Goal: Task Accomplishment & Management: Manage account settings

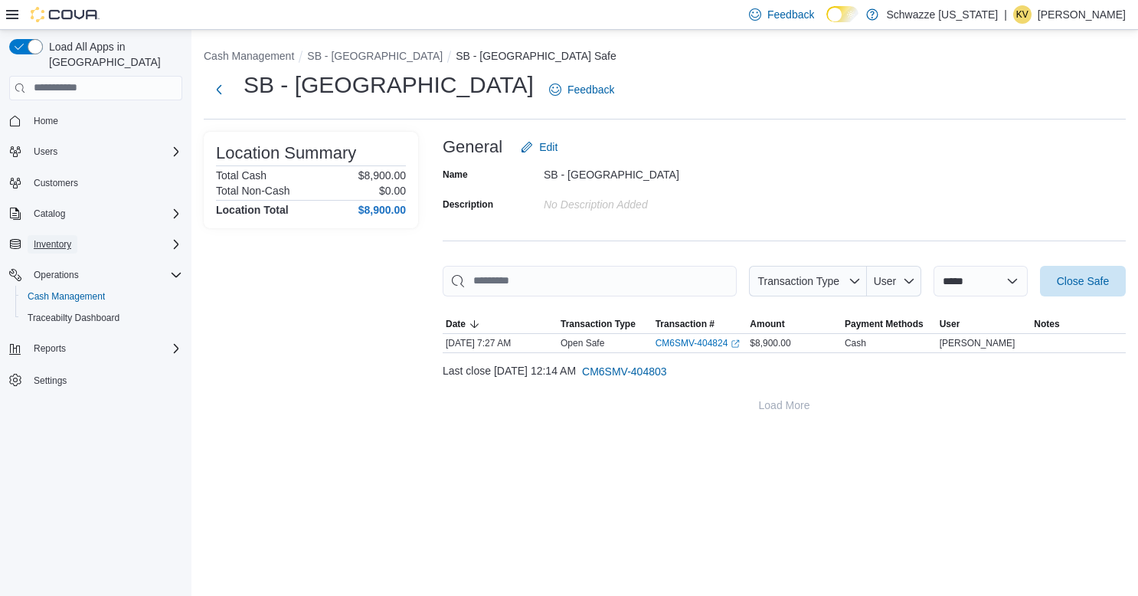
click at [53, 235] on span "Inventory" at bounding box center [53, 244] width 38 height 18
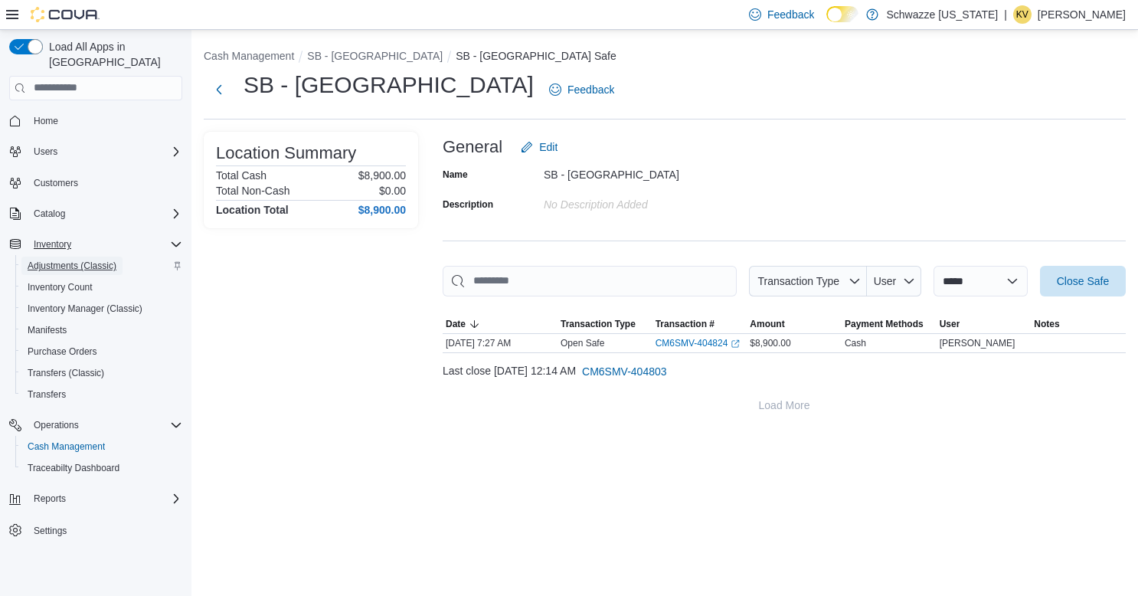
click at [51, 260] on span "Adjustments (Classic)" at bounding box center [72, 266] width 89 height 12
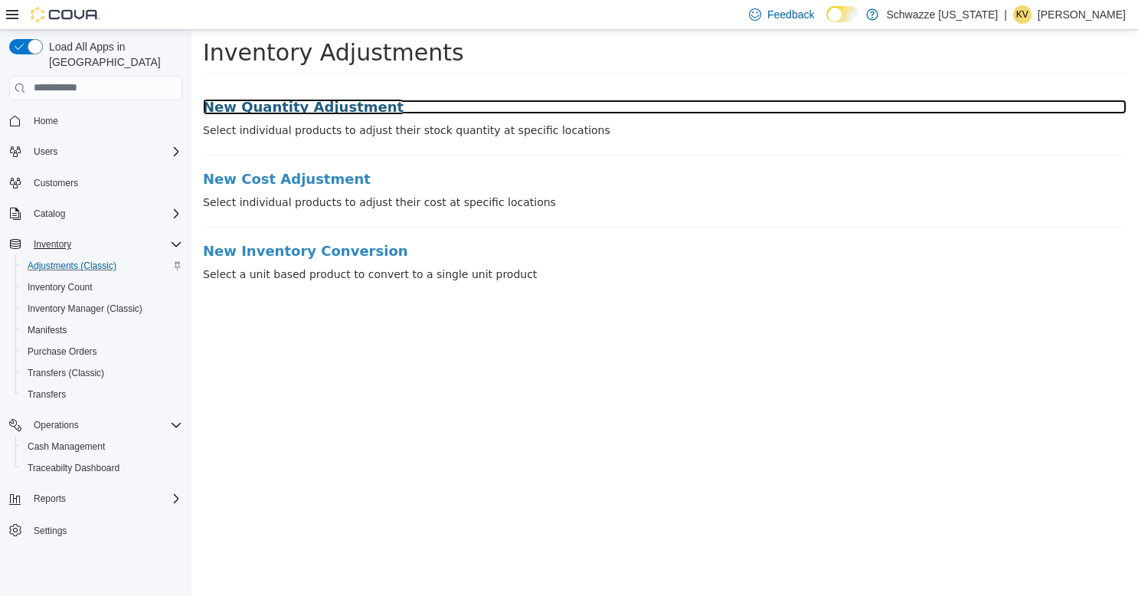
click at [242, 105] on h3 "New Quantity Adjustment" at bounding box center [665, 106] width 924 height 15
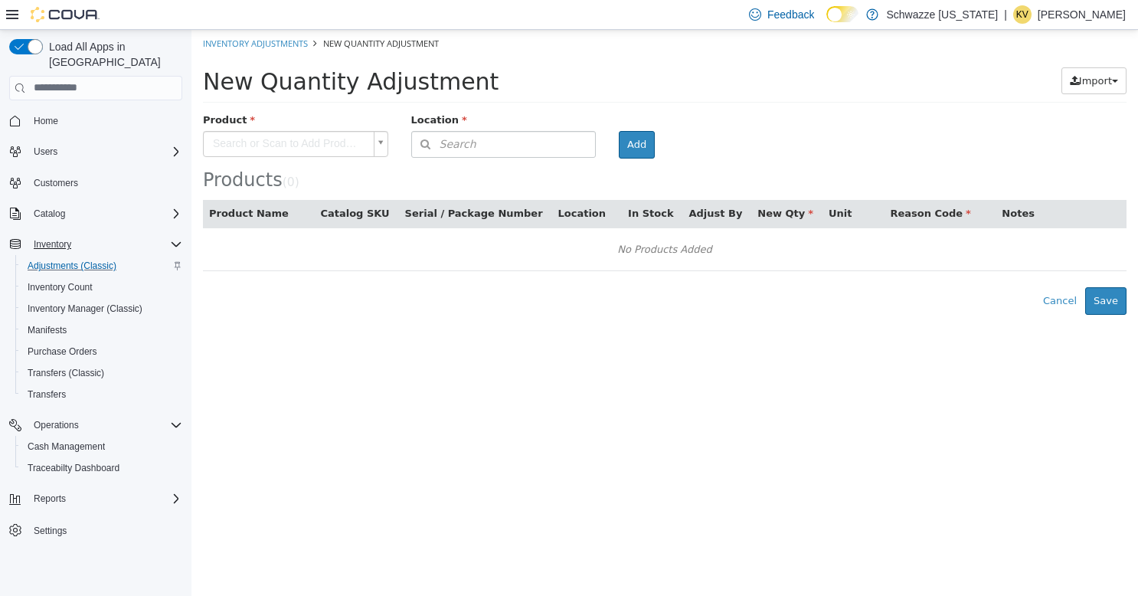
click at [308, 141] on body "× Inventory Adjustments New Quantity Adjustment New Quantity Adjustment Import …" at bounding box center [664, 171] width 947 height 285
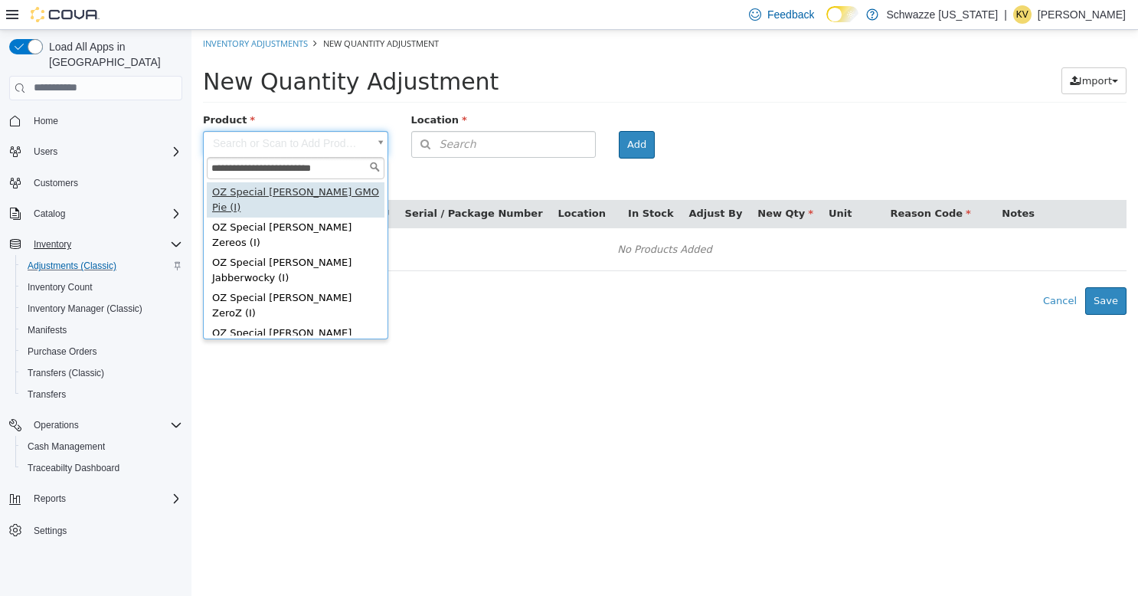
type input "**********"
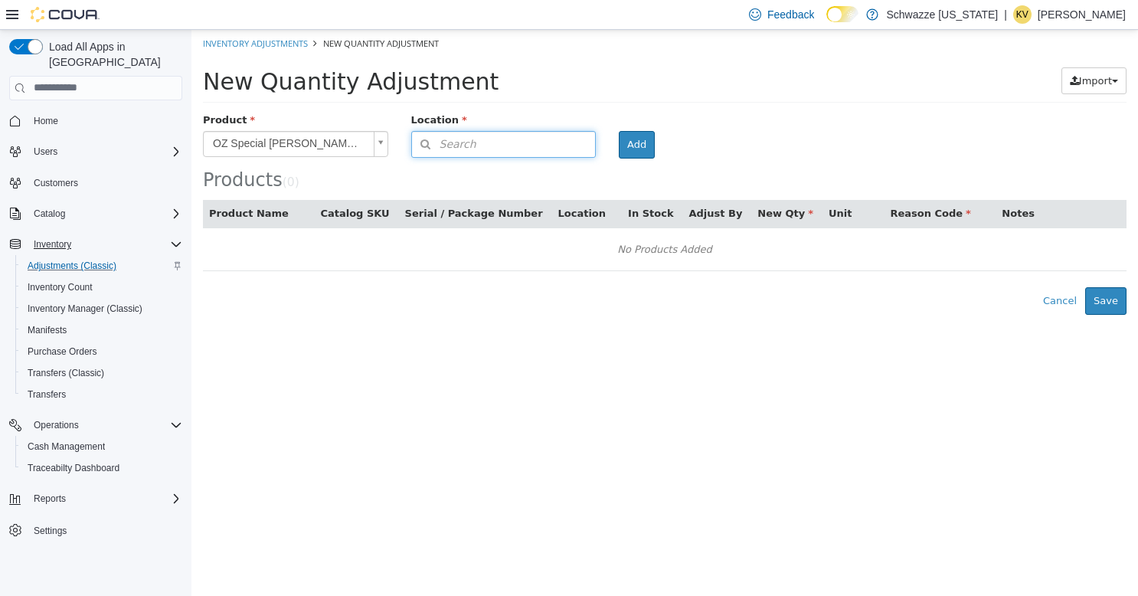
click at [490, 146] on button "Search" at bounding box center [503, 143] width 185 height 27
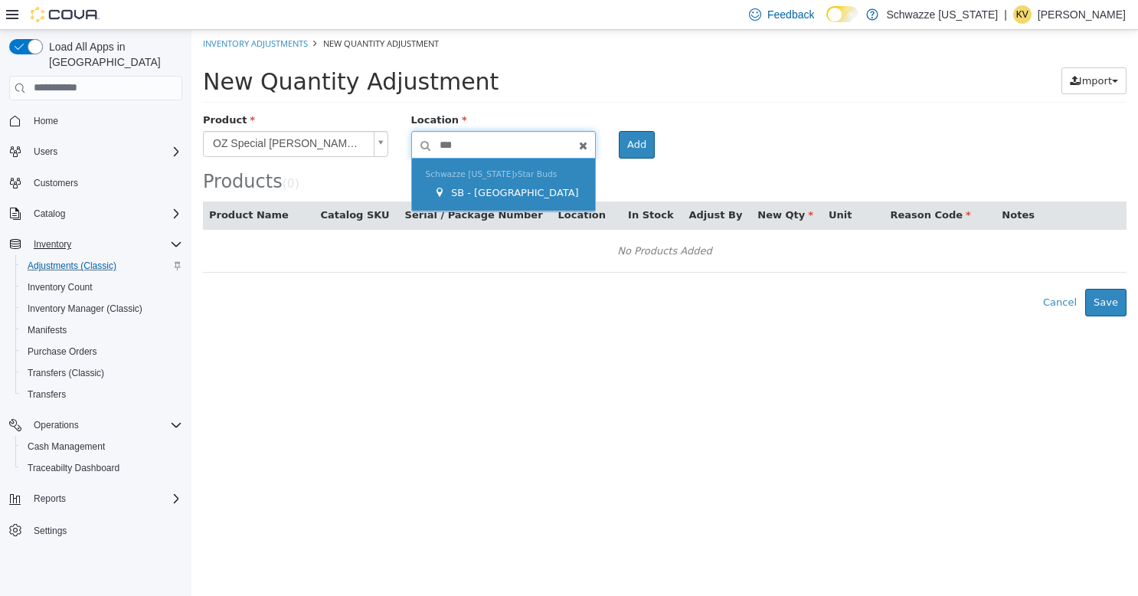
type input "***"
click at [503, 185] on div "SB - [GEOGRAPHIC_DATA]" at bounding box center [508, 192] width 149 height 15
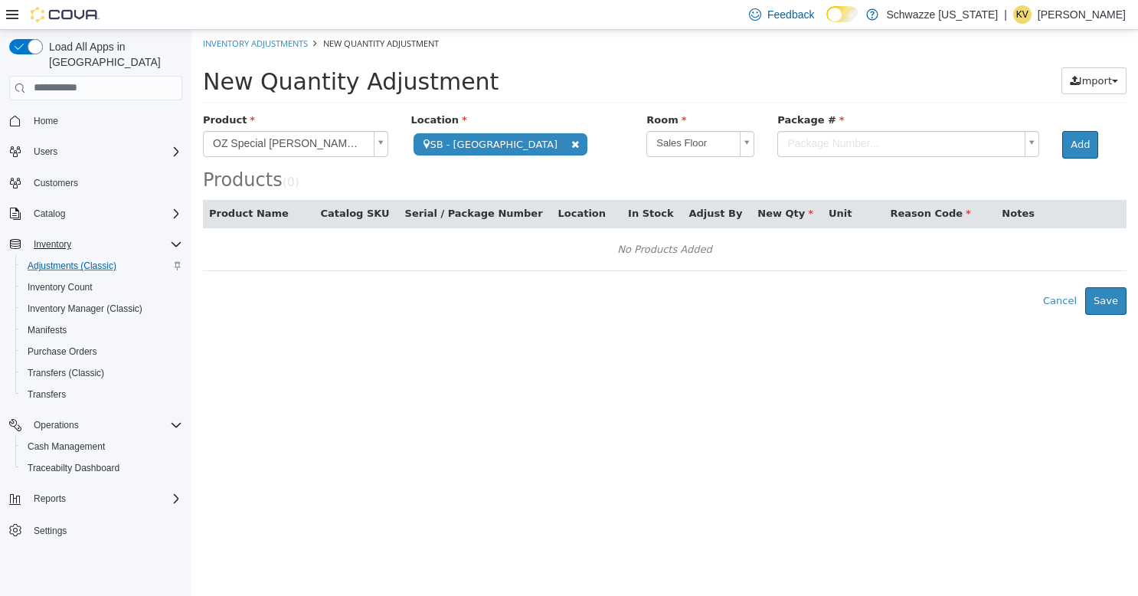
click at [789, 144] on body "**********" at bounding box center [664, 171] width 947 height 285
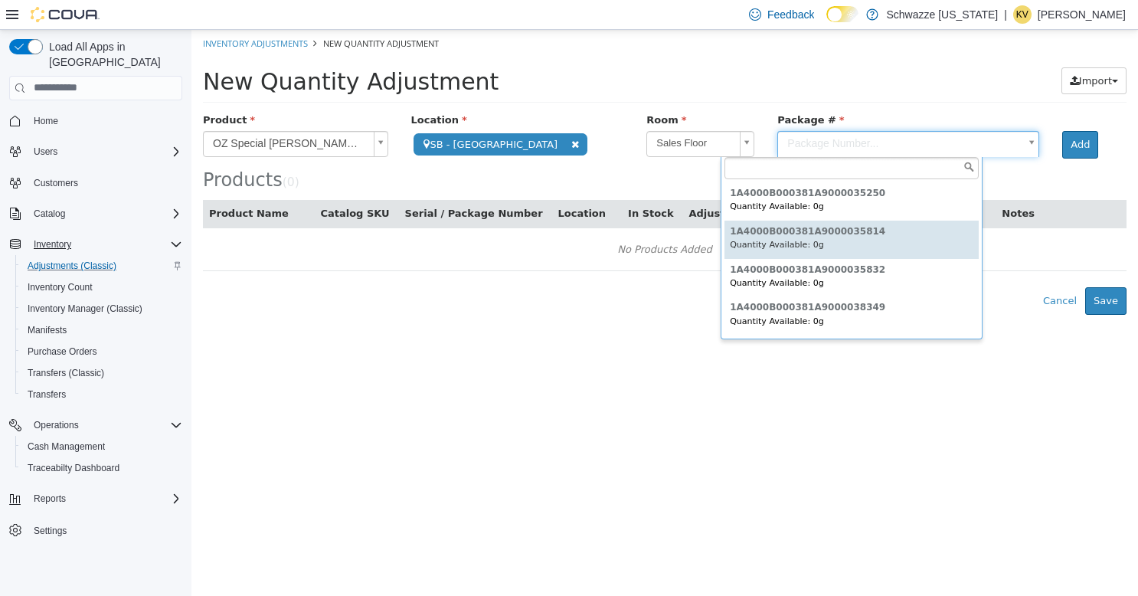
scroll to position [75, 0]
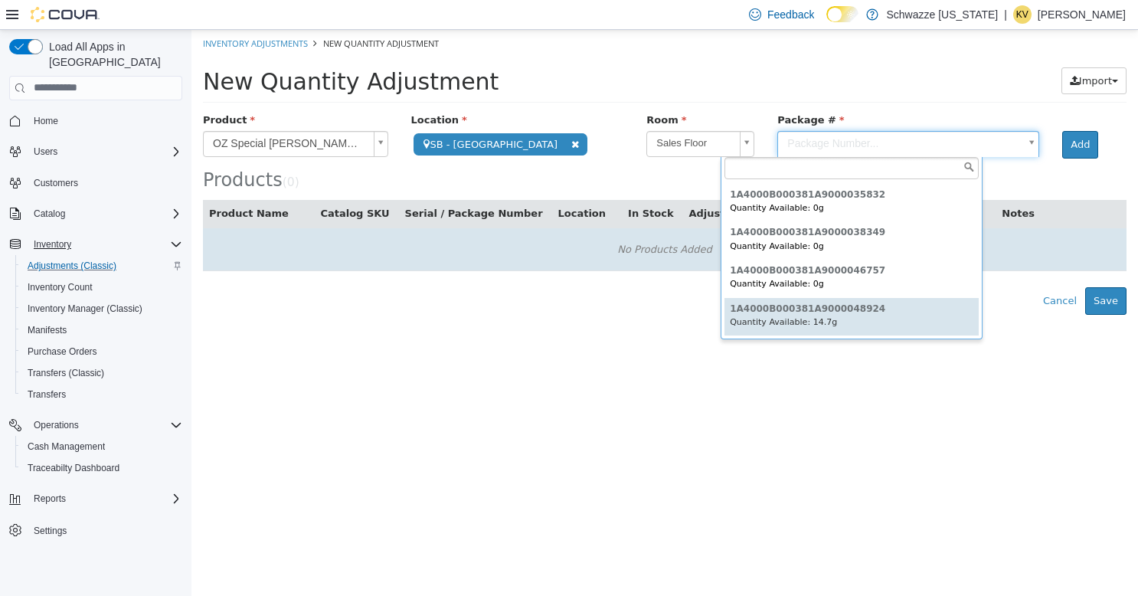
type input "**********"
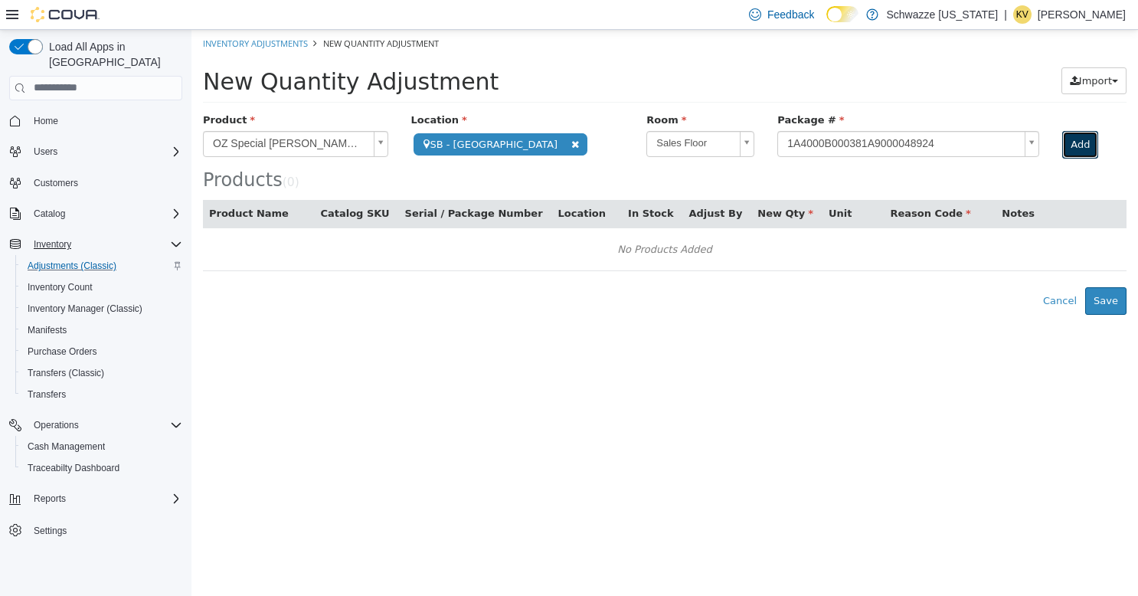
drag, startPoint x: 1018, startPoint y: 146, endPoint x: 1010, endPoint y: 155, distance: 12.0
click at [1062, 146] on button "Add" at bounding box center [1080, 144] width 36 height 28
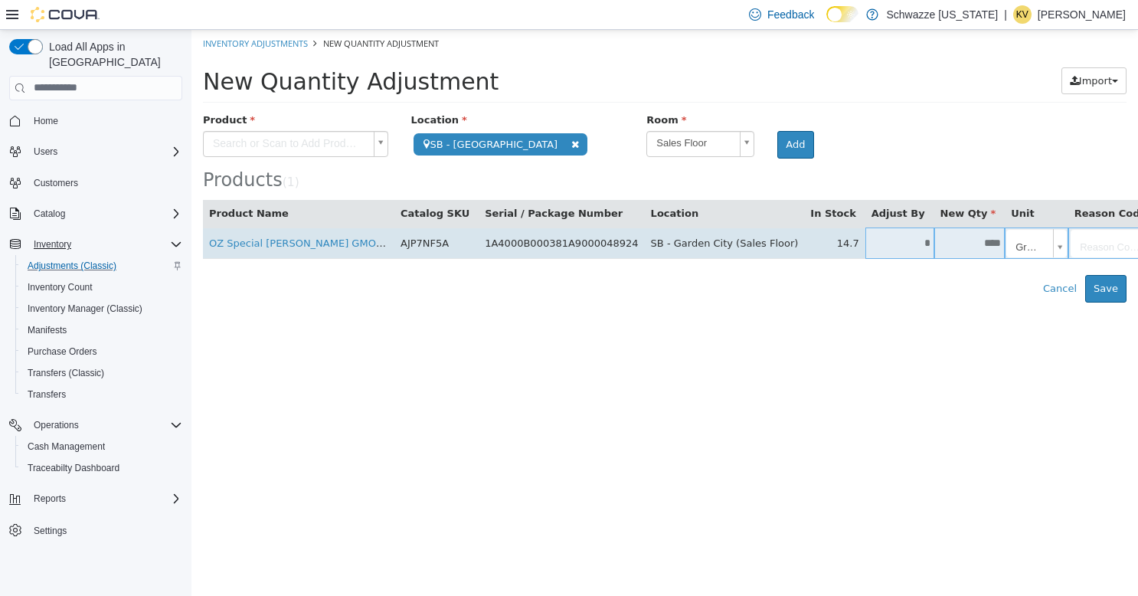
click at [935, 244] on input "****" at bounding box center [970, 242] width 71 height 11
type input "*****"
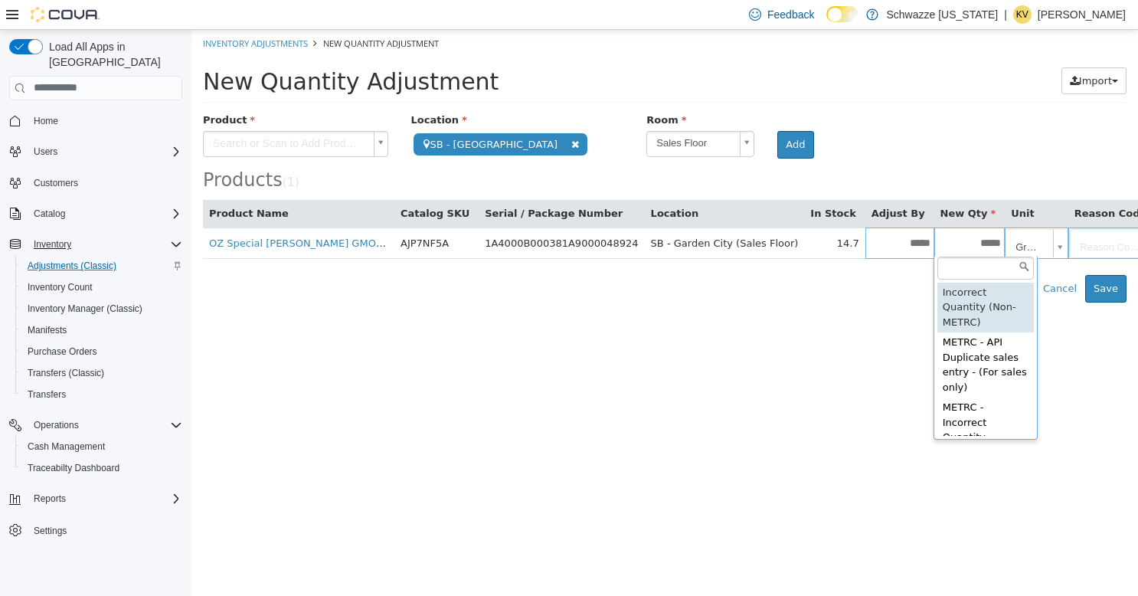
click at [949, 239] on body "**********" at bounding box center [664, 165] width 947 height 273
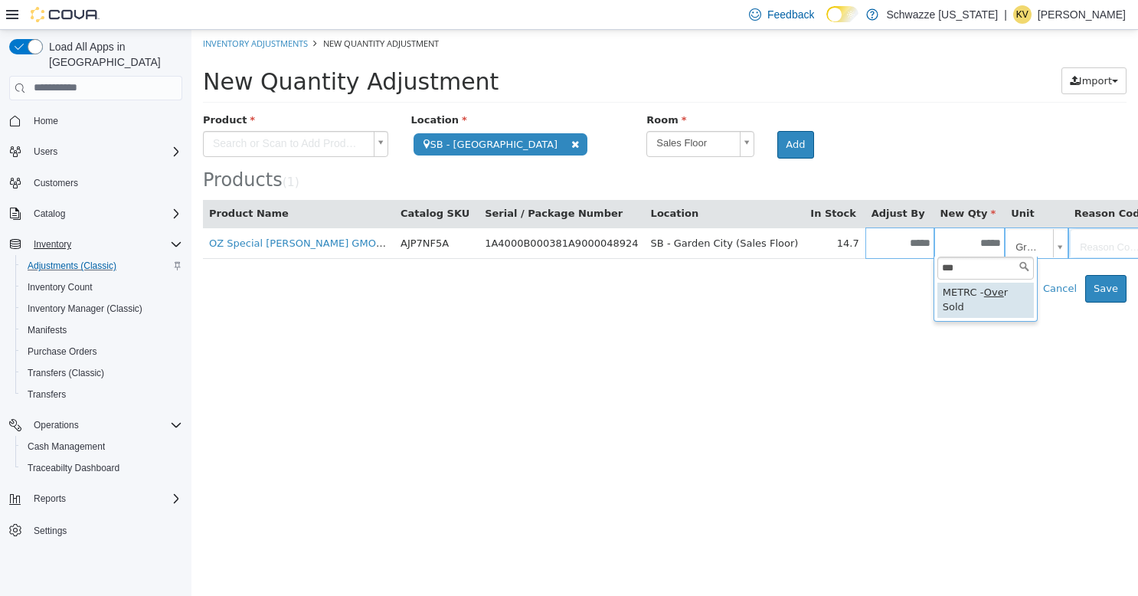
type input "***"
type input "**********"
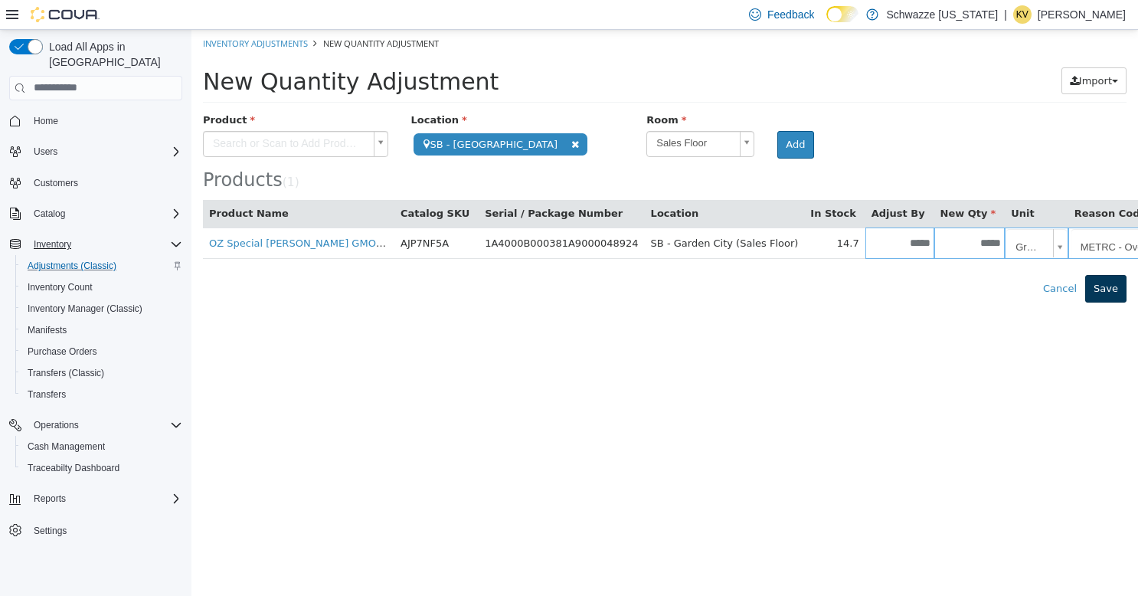
type input "******"
click at [1100, 288] on button "Save" at bounding box center [1105, 288] width 41 height 28
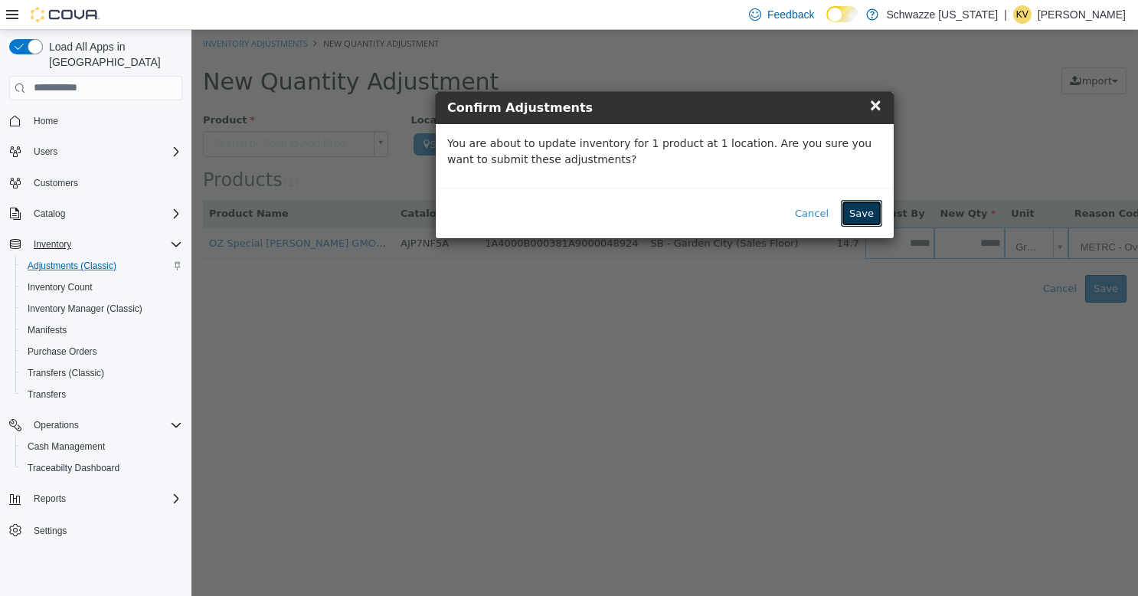
click at [861, 209] on button "Save" at bounding box center [861, 213] width 41 height 28
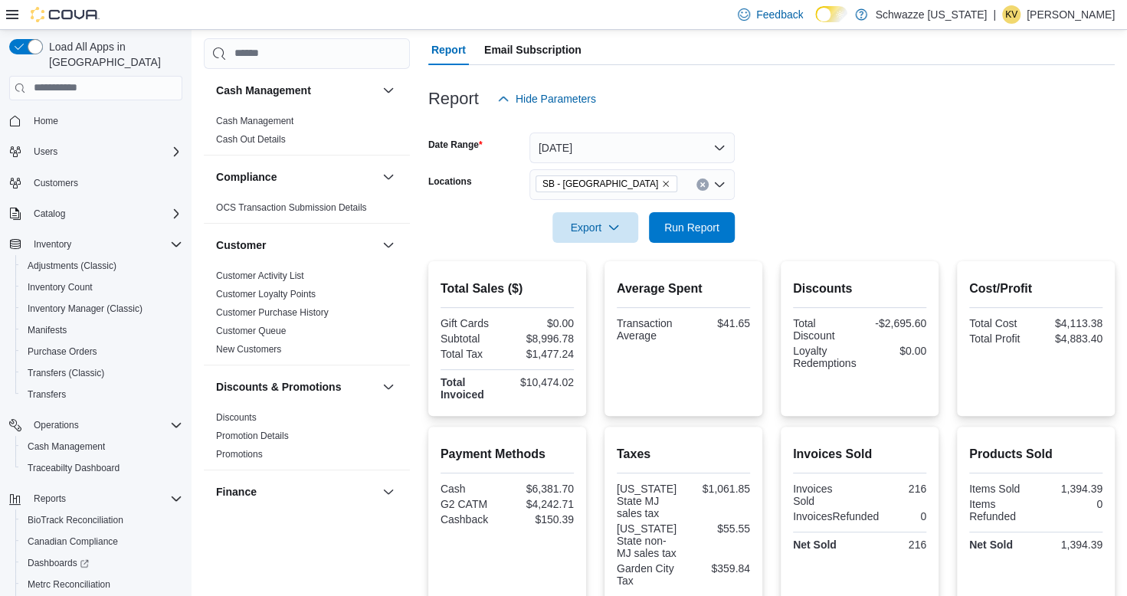
scroll to position [133, 0]
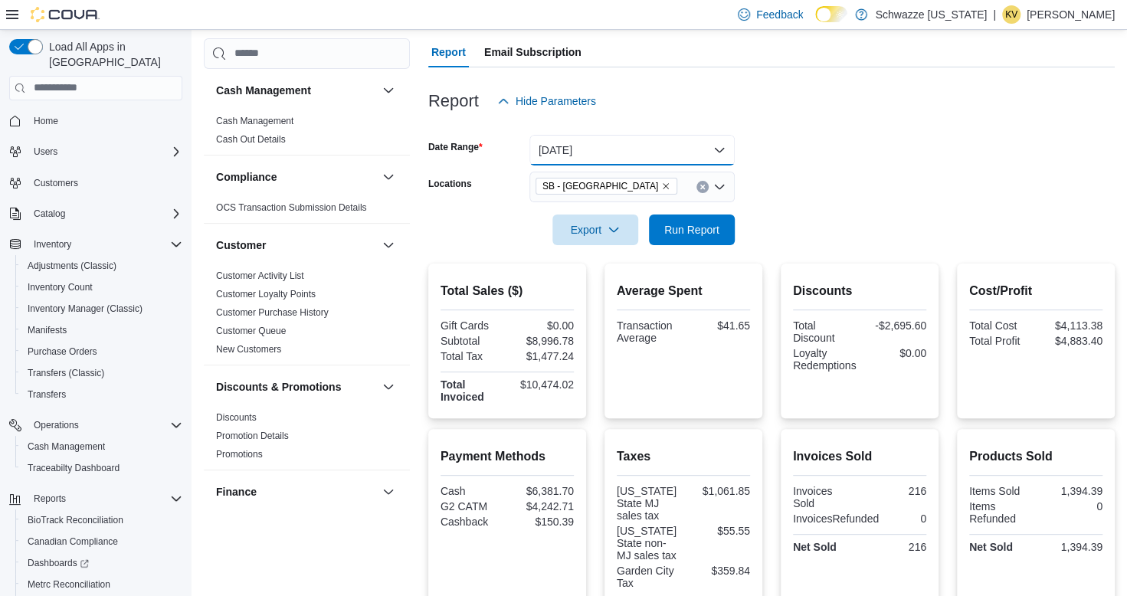
click at [636, 153] on button "Today" at bounding box center [631, 150] width 205 height 31
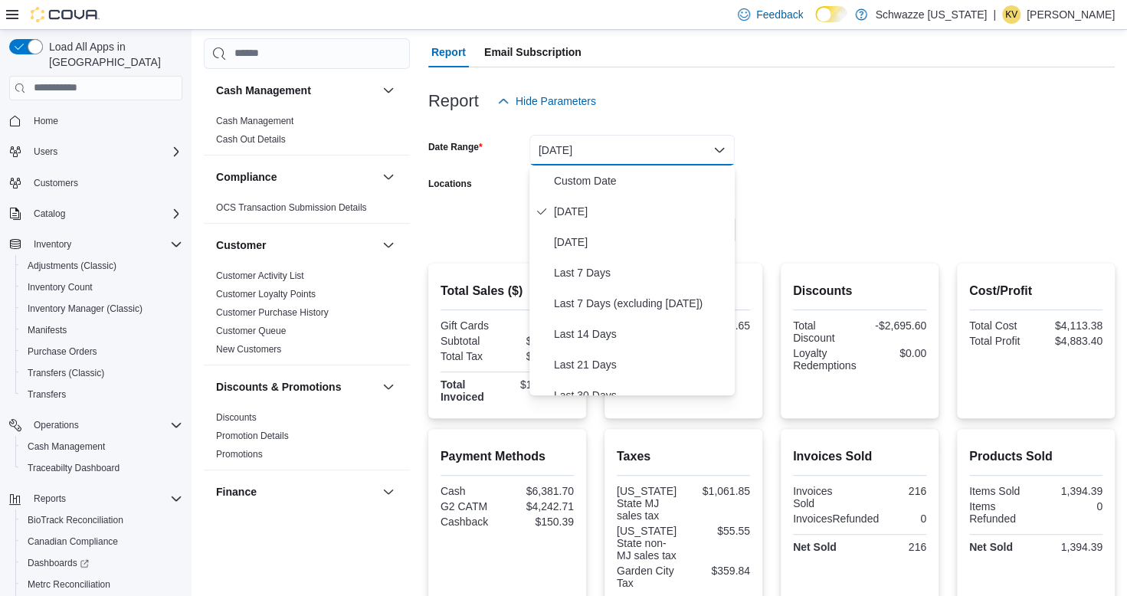
click at [775, 103] on div "Report Hide Parameters" at bounding box center [771, 101] width 686 height 31
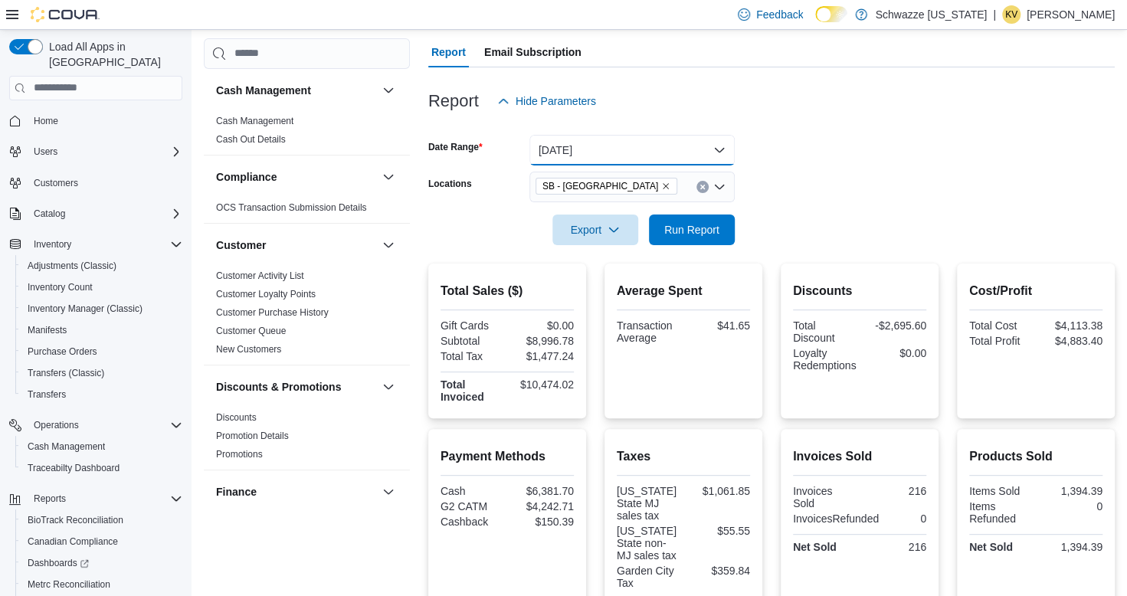
click at [636, 154] on button "Today" at bounding box center [631, 150] width 205 height 31
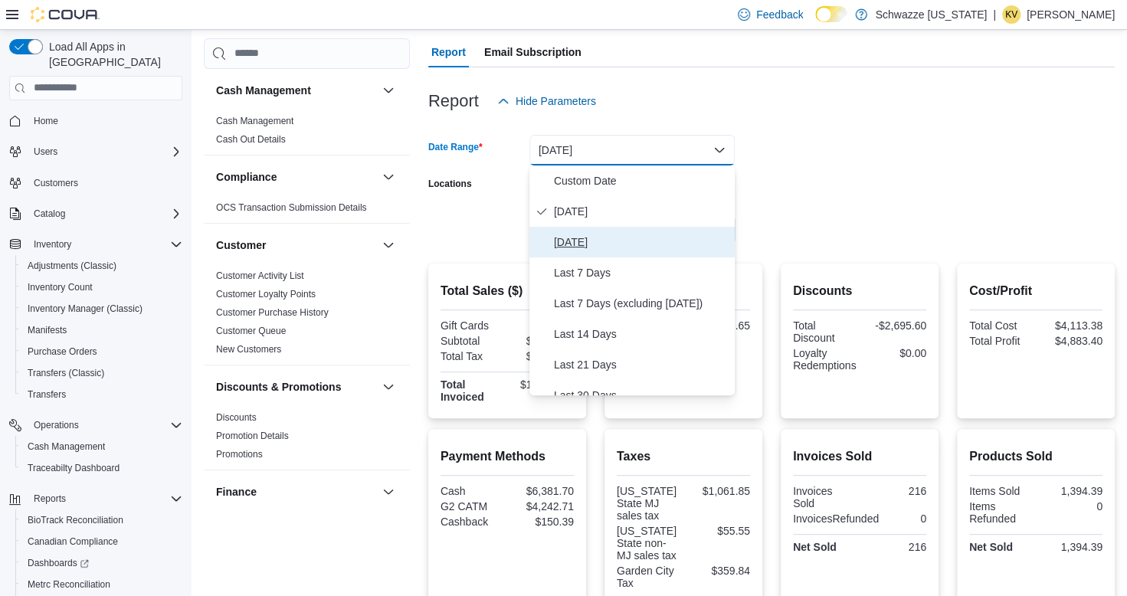
click at [581, 241] on span "Yesterday" at bounding box center [641, 242] width 175 height 18
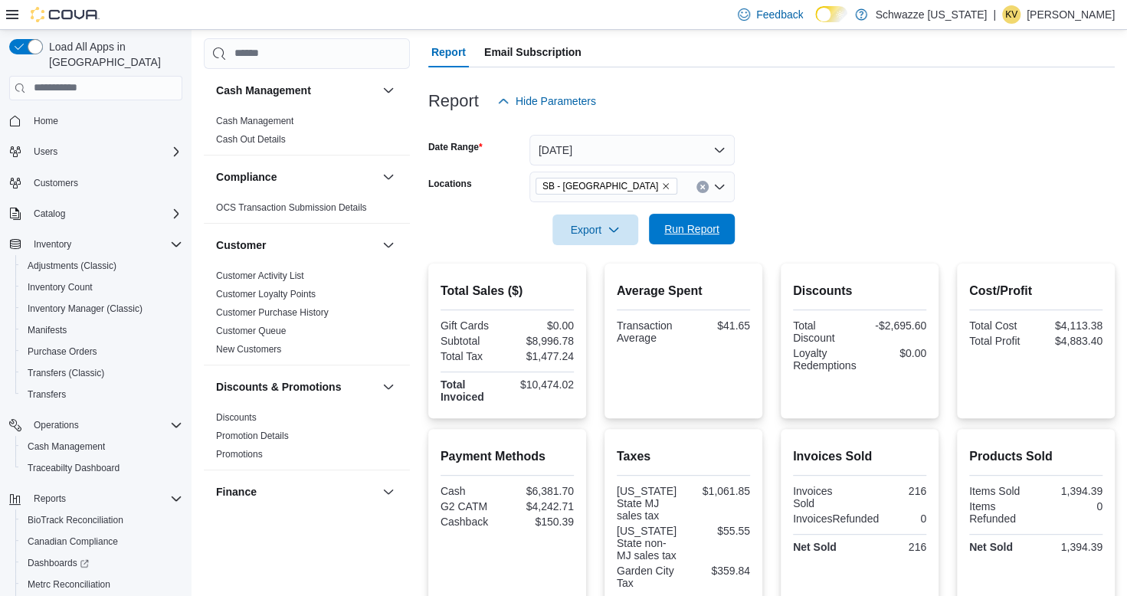
click at [668, 227] on span "Run Report" at bounding box center [691, 228] width 55 height 15
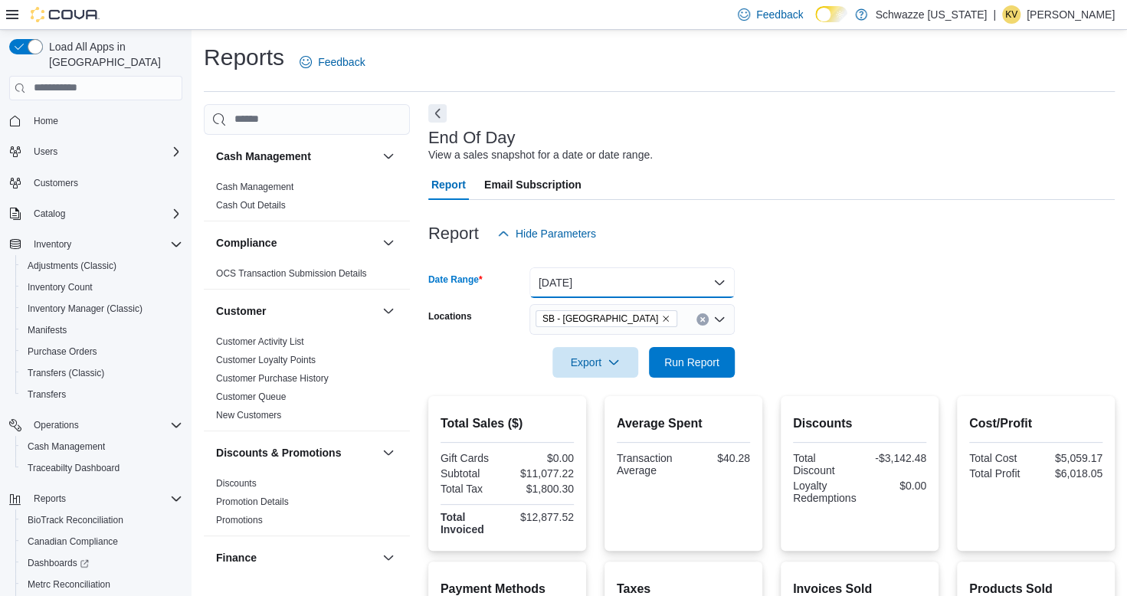
click at [604, 279] on button "Yesterday" at bounding box center [631, 282] width 205 height 31
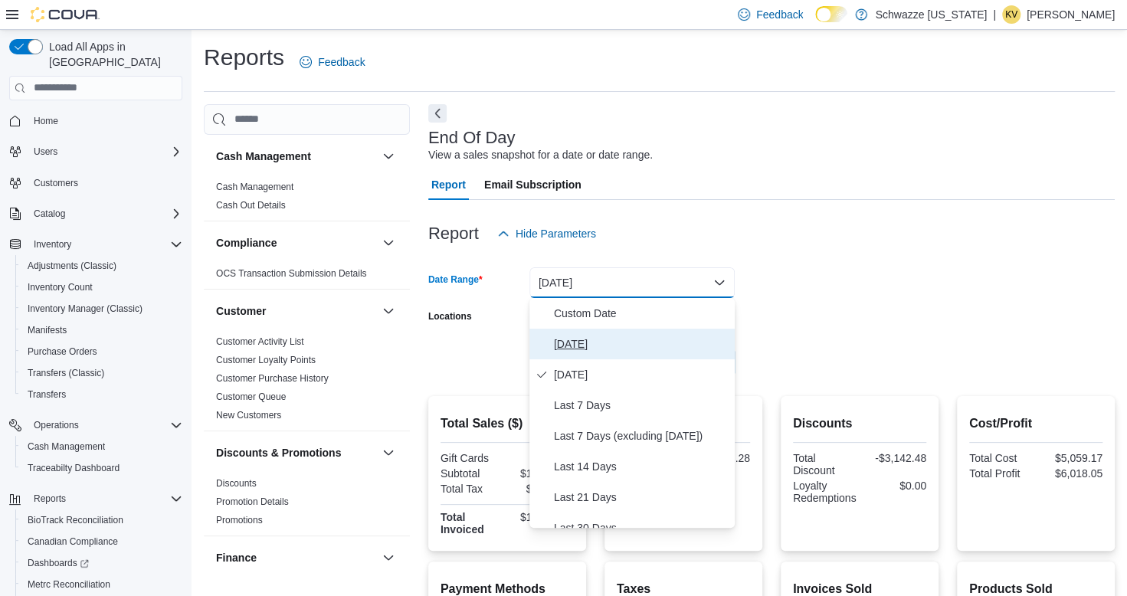
click at [581, 348] on span "Today" at bounding box center [641, 344] width 175 height 18
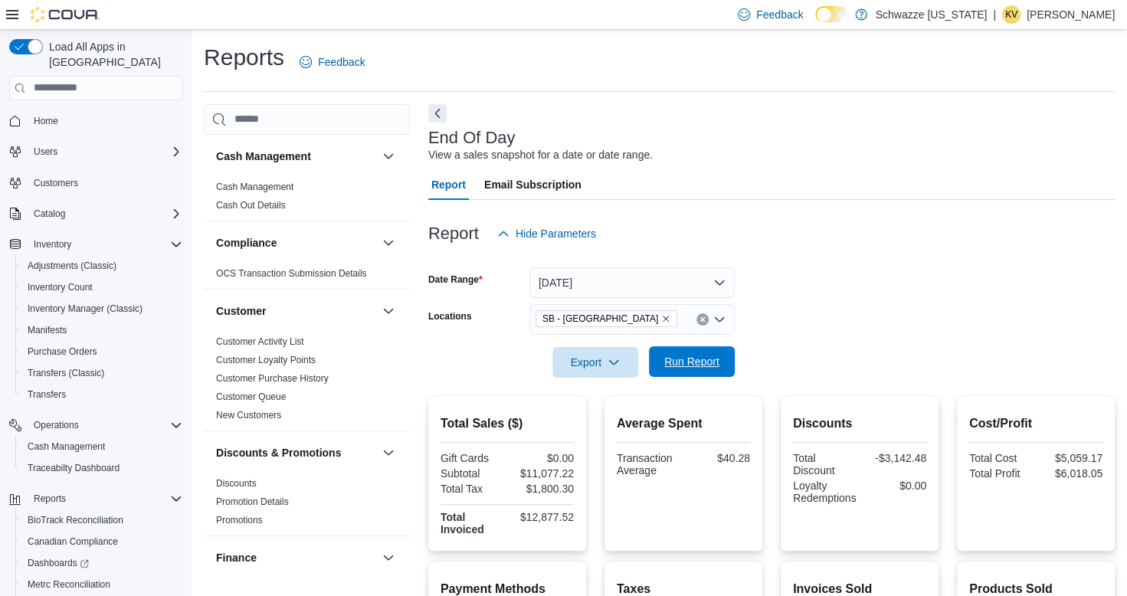
click at [685, 358] on span "Run Report" at bounding box center [691, 361] width 55 height 15
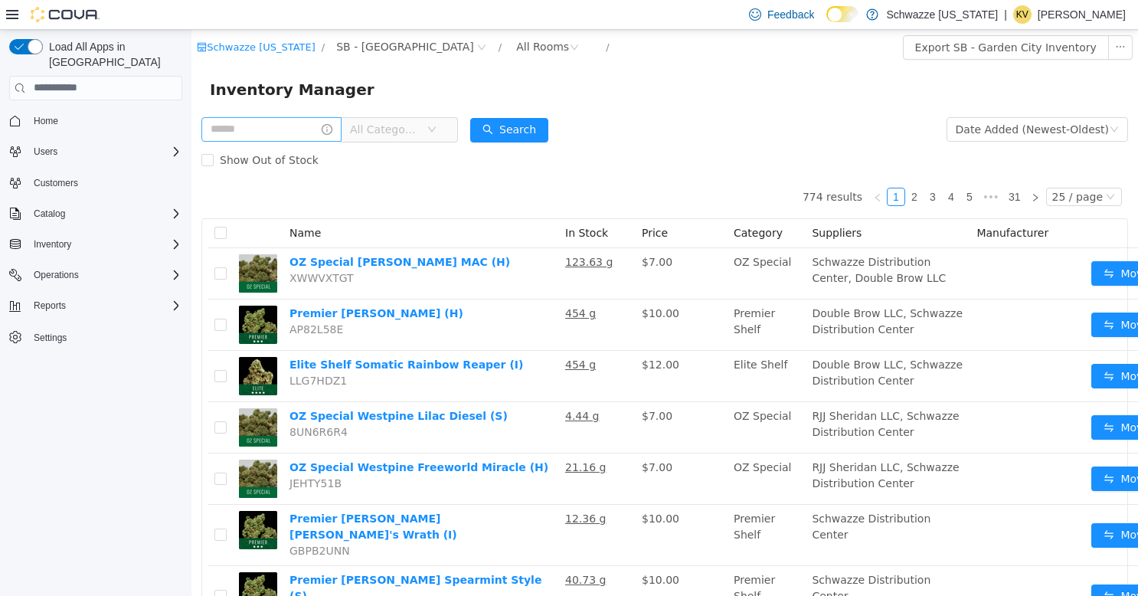
click at [228, 129] on input "text" at bounding box center [271, 128] width 140 height 25
type input "**********"
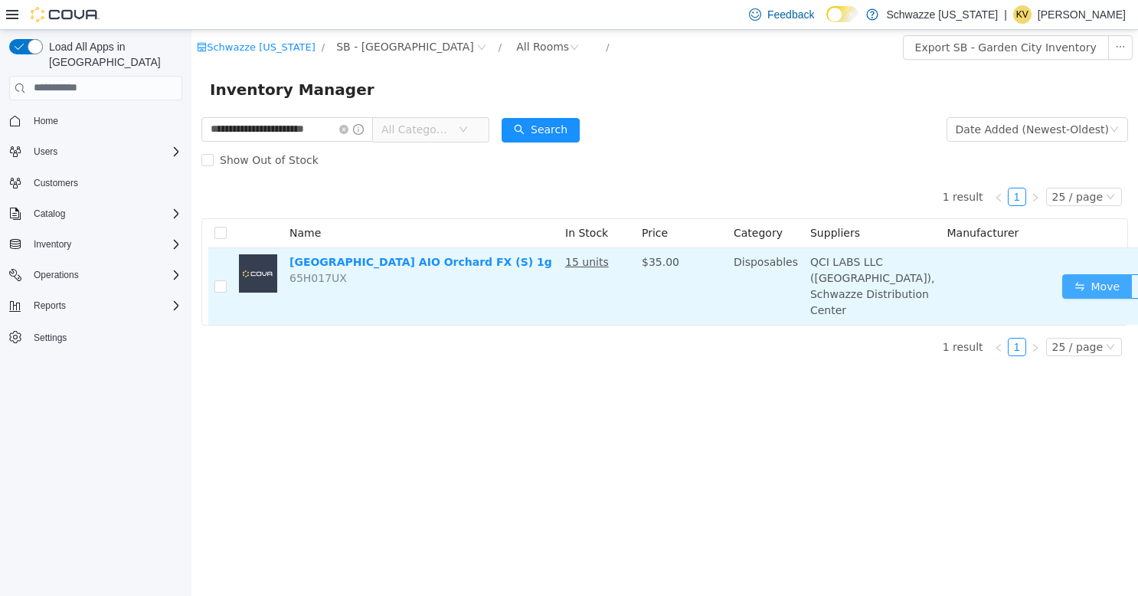
click at [1062, 298] on button "Move" at bounding box center [1097, 285] width 70 height 25
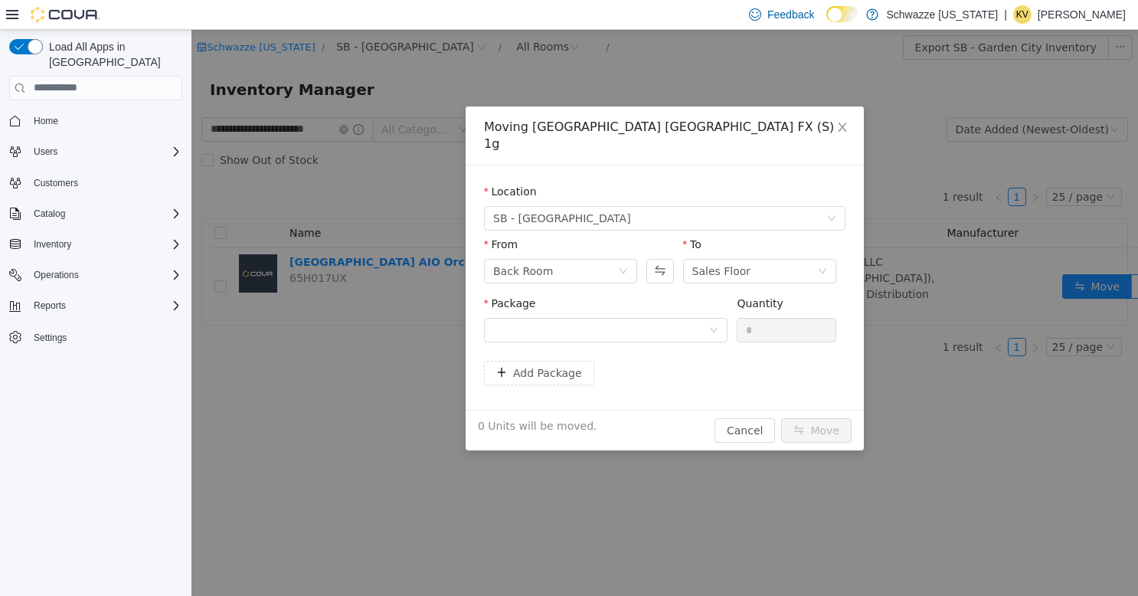
click at [678, 329] on div "Package" at bounding box center [606, 321] width 244 height 53
click at [673, 318] on div at bounding box center [600, 329] width 215 height 23
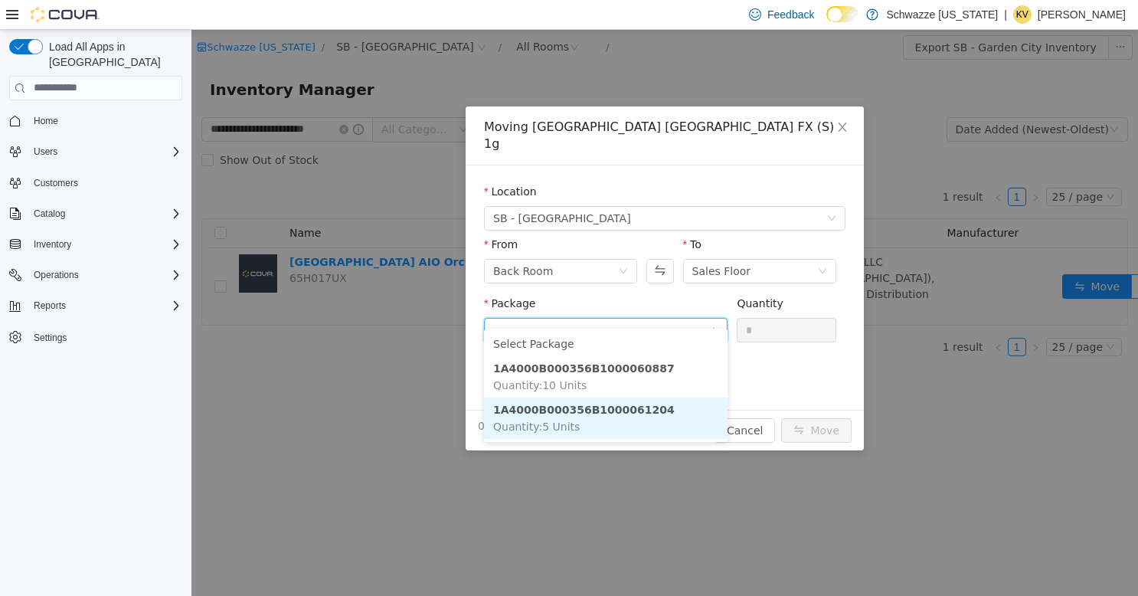
click at [579, 408] on strong "1A4000B000356B1000061204" at bounding box center [584, 409] width 182 height 12
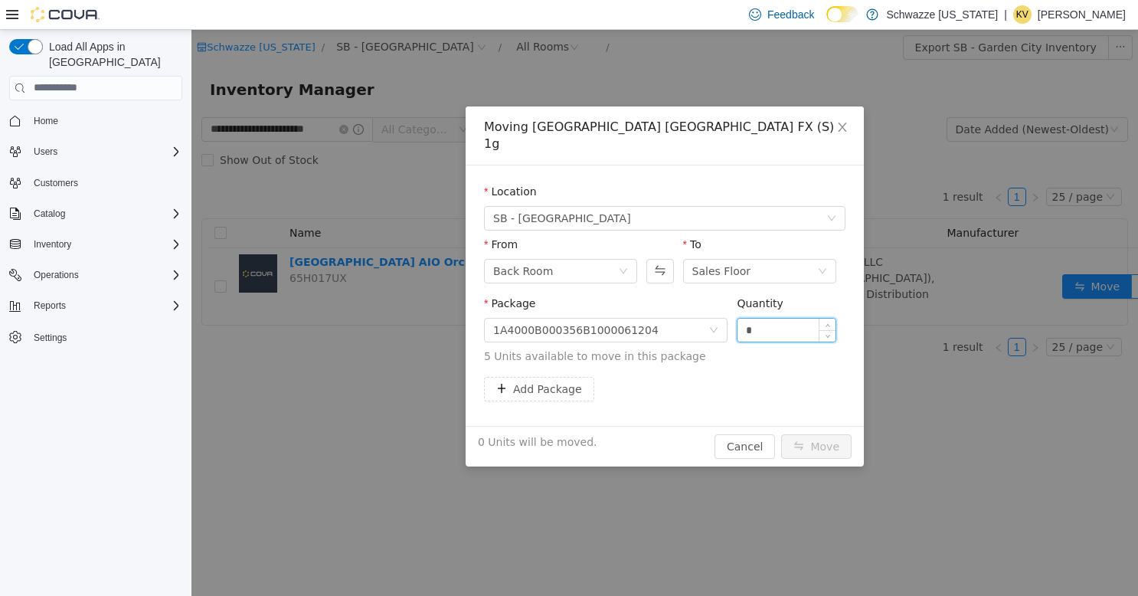
click at [751, 318] on input "*" at bounding box center [787, 329] width 98 height 23
type input "*"
click at [781, 434] on button "Move" at bounding box center [816, 446] width 70 height 25
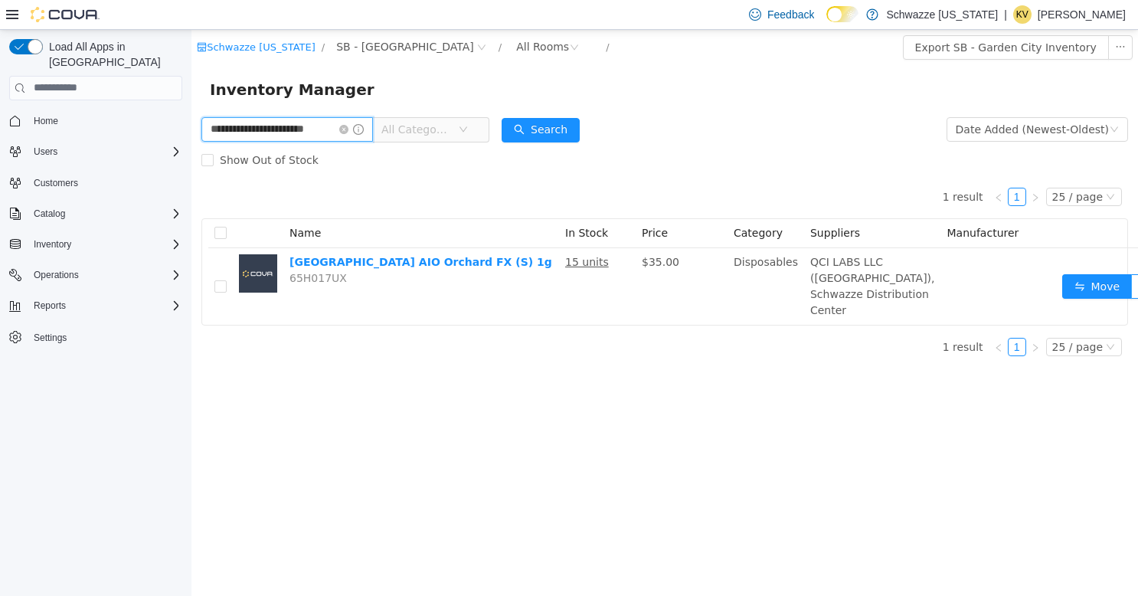
click at [311, 133] on input "**********" at bounding box center [287, 128] width 172 height 25
click at [676, 136] on form "**********" at bounding box center [664, 143] width 927 height 61
click at [311, 123] on input "**********" at bounding box center [287, 128] width 172 height 25
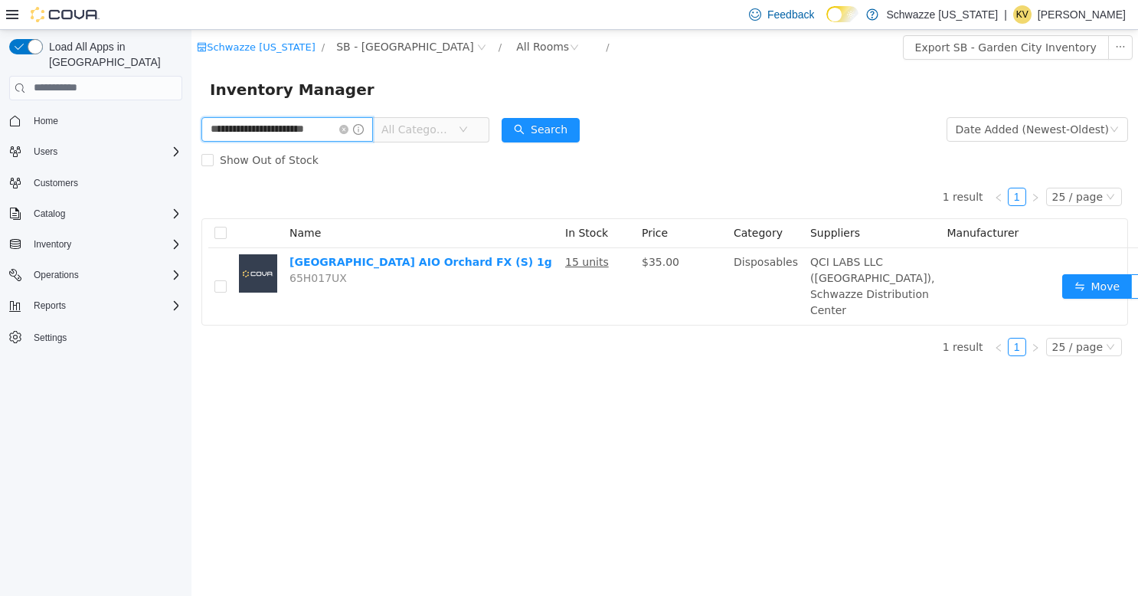
paste input "**********"
click at [530, 125] on button "Search" at bounding box center [541, 129] width 78 height 25
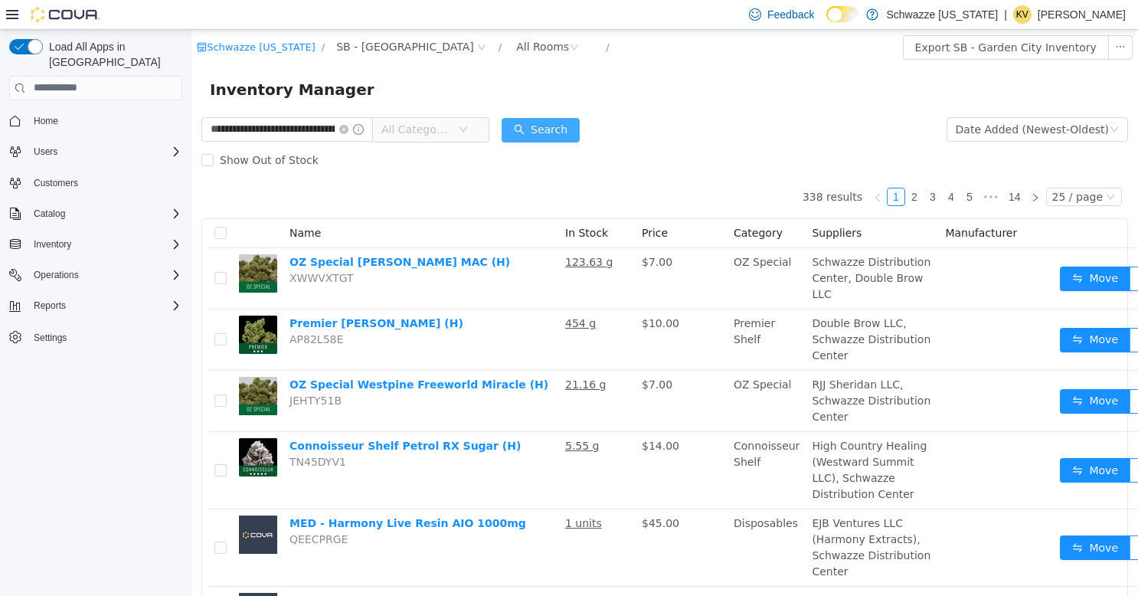
click at [538, 128] on button "Search" at bounding box center [541, 129] width 78 height 25
click at [516, 42] on div "All Rooms" at bounding box center [542, 45] width 53 height 23
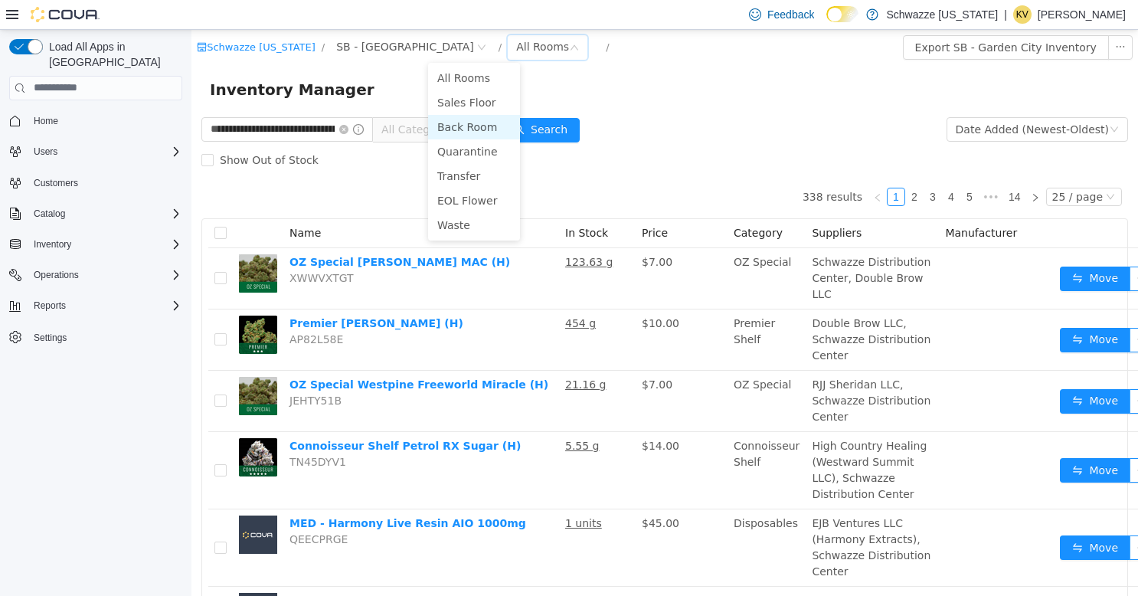
click at [469, 126] on li "Back Room" at bounding box center [474, 126] width 92 height 25
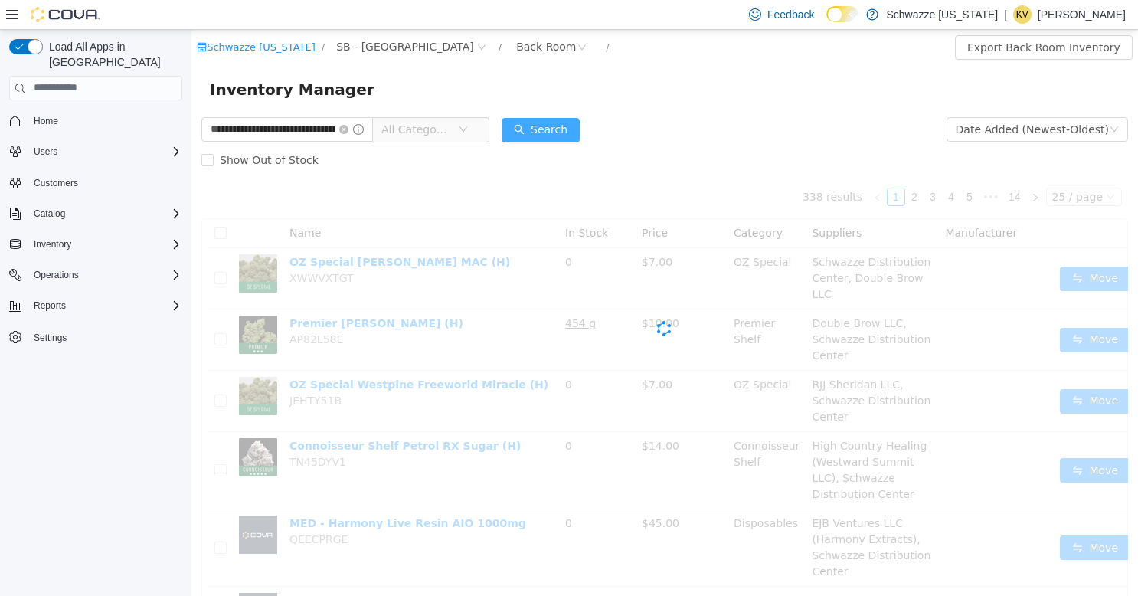
click at [530, 128] on button "Search" at bounding box center [541, 129] width 78 height 25
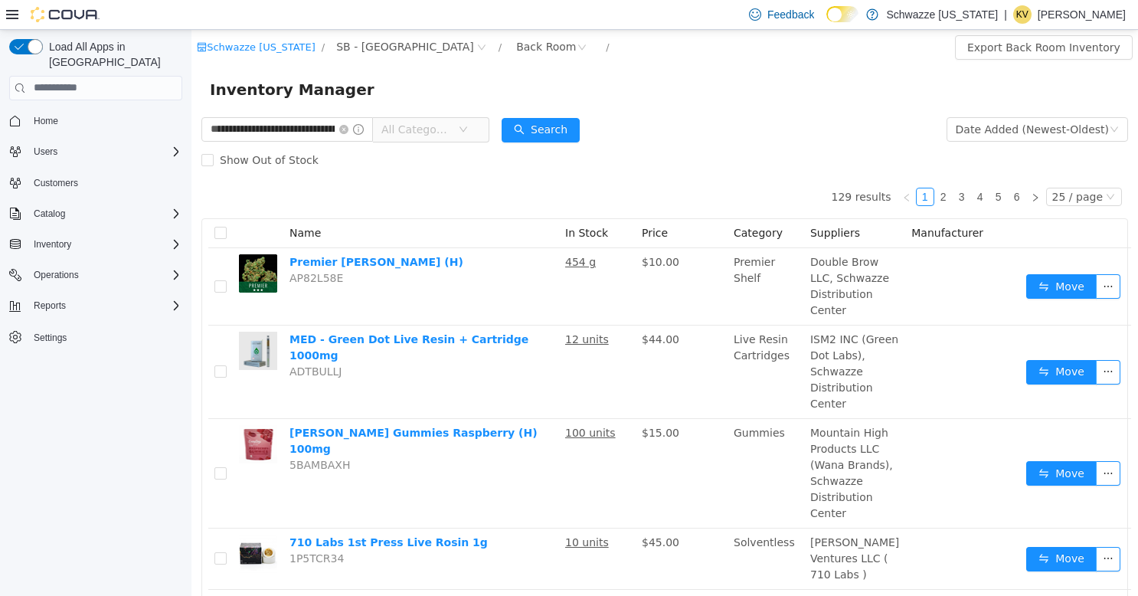
click at [437, 131] on span "All Categories" at bounding box center [416, 128] width 70 height 15
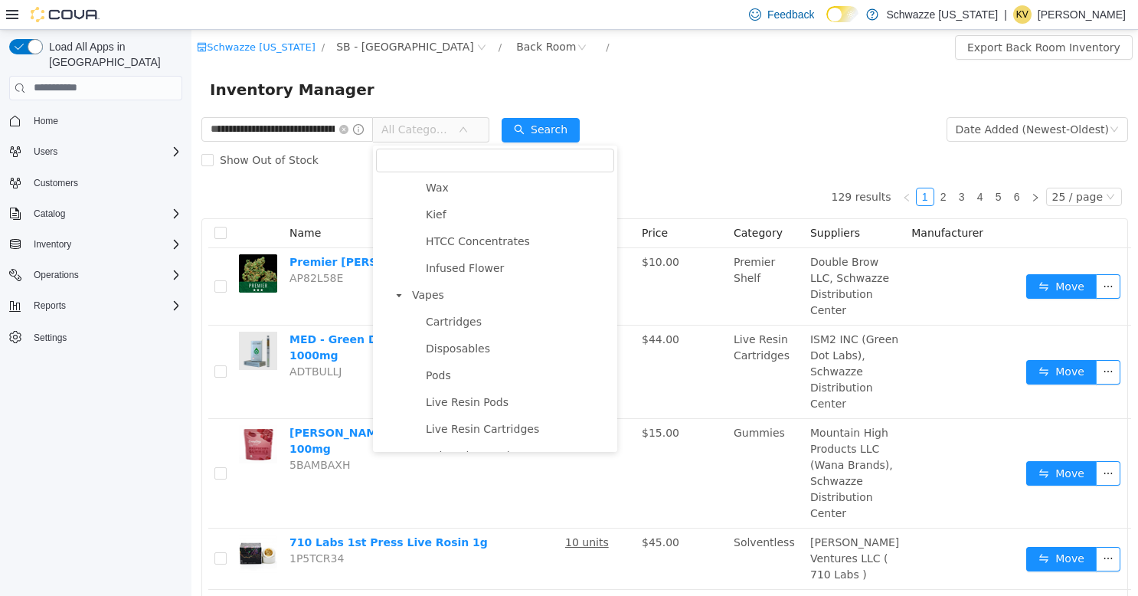
scroll to position [919, 0]
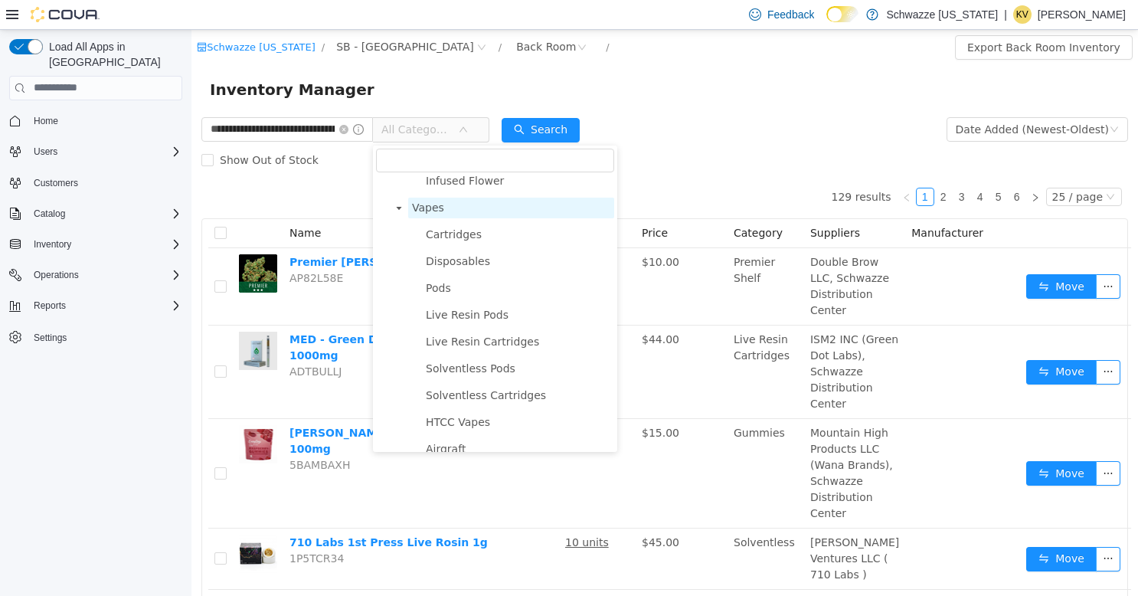
click at [431, 213] on span "Vapes" at bounding box center [428, 207] width 32 height 12
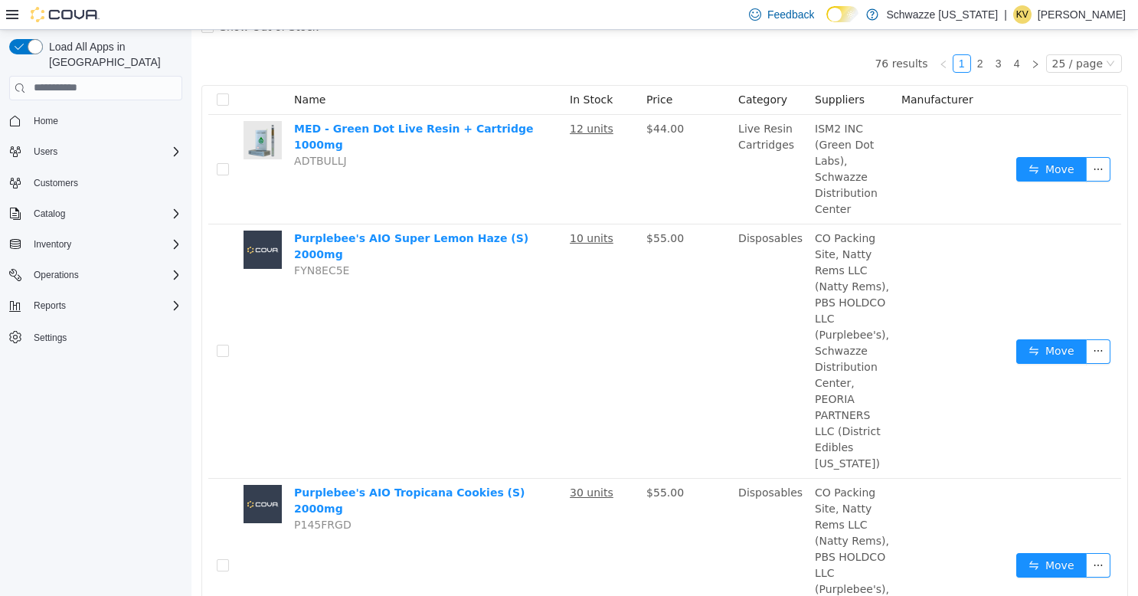
scroll to position [0, 0]
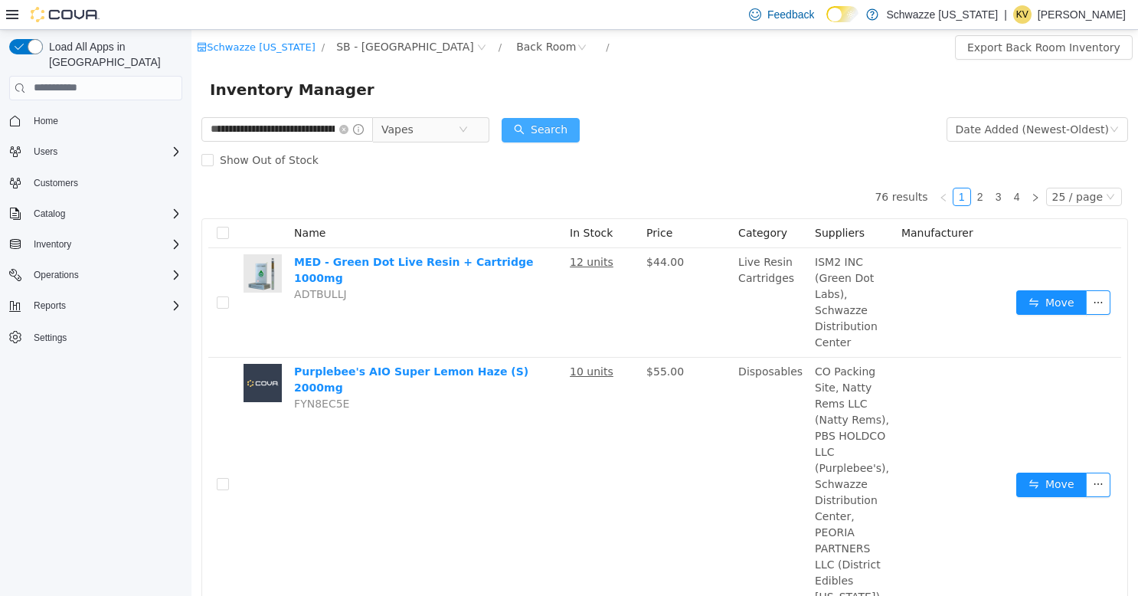
click at [553, 134] on button "Search" at bounding box center [541, 129] width 78 height 25
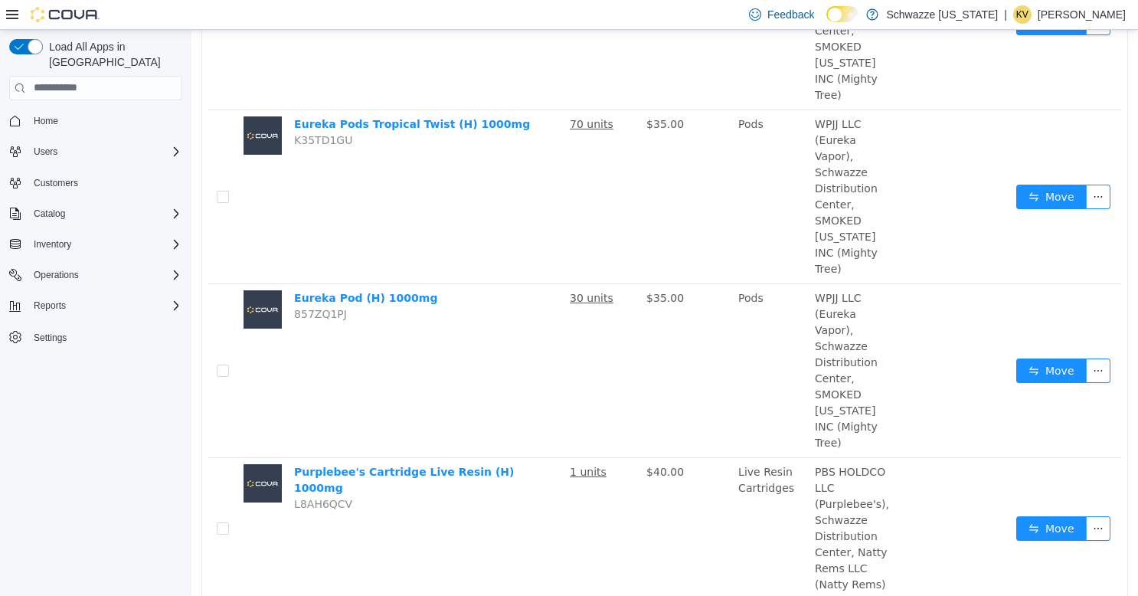
scroll to position [4567, 0]
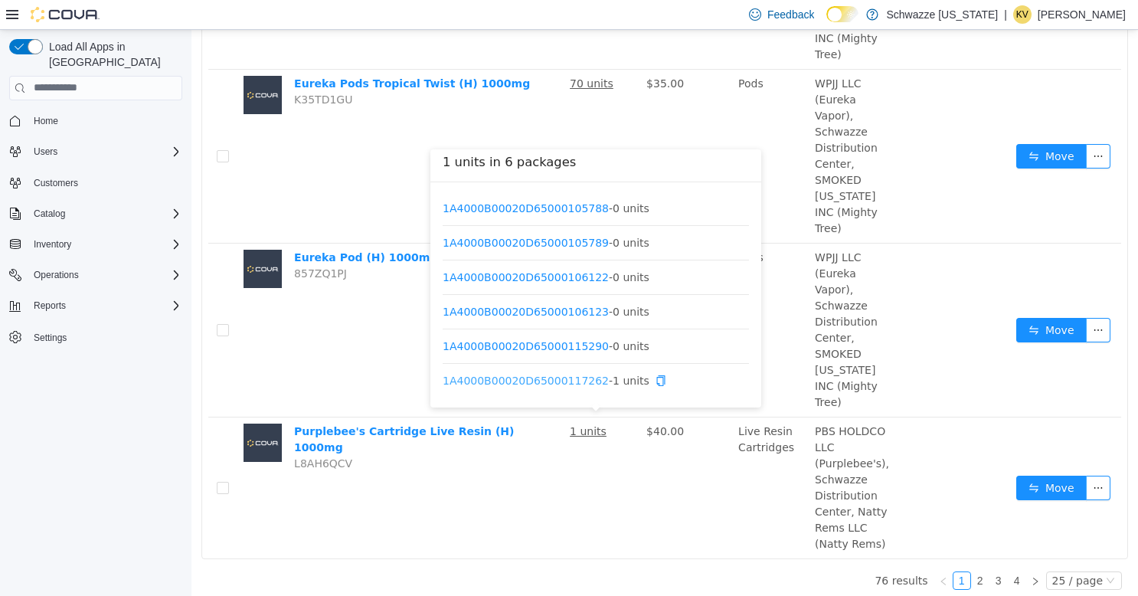
click at [578, 384] on link "1A4000B00020D65000117262" at bounding box center [526, 380] width 166 height 12
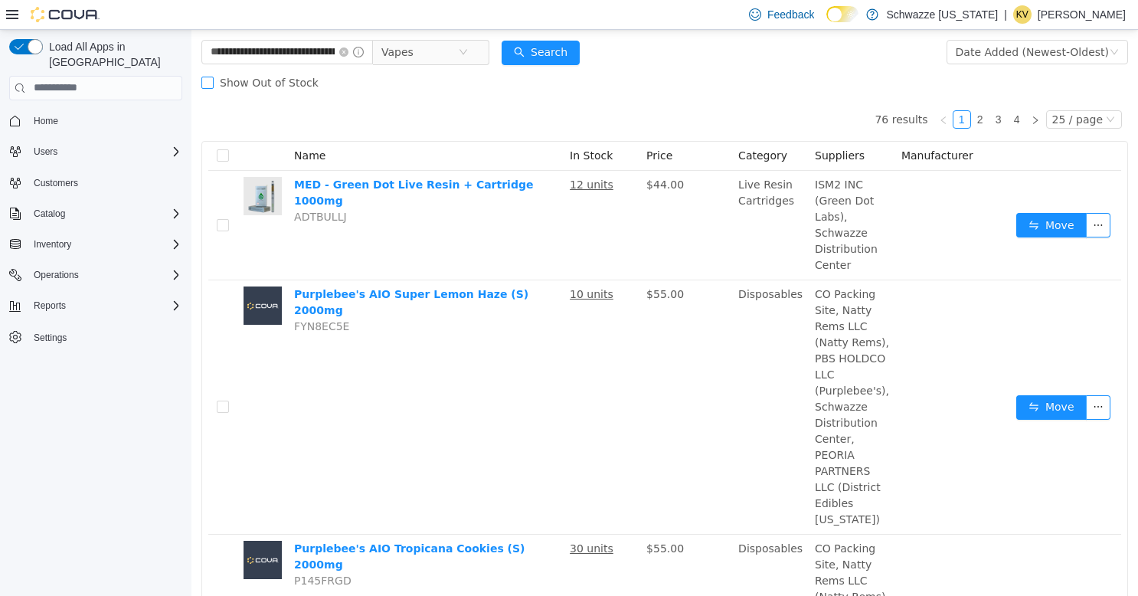
scroll to position [0, 0]
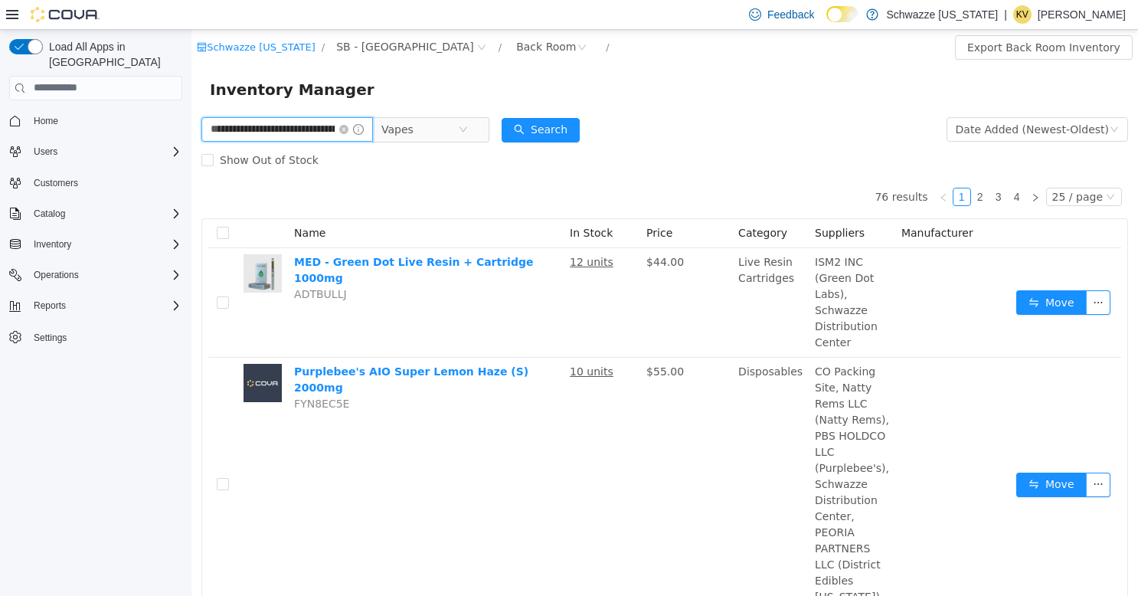
drag, startPoint x: 275, startPoint y: 135, endPoint x: 379, endPoint y: 155, distance: 106.2
click at [275, 135] on input "**********" at bounding box center [287, 128] width 172 height 25
type input "**********"
click at [427, 129] on span "Vapes" at bounding box center [419, 128] width 77 height 23
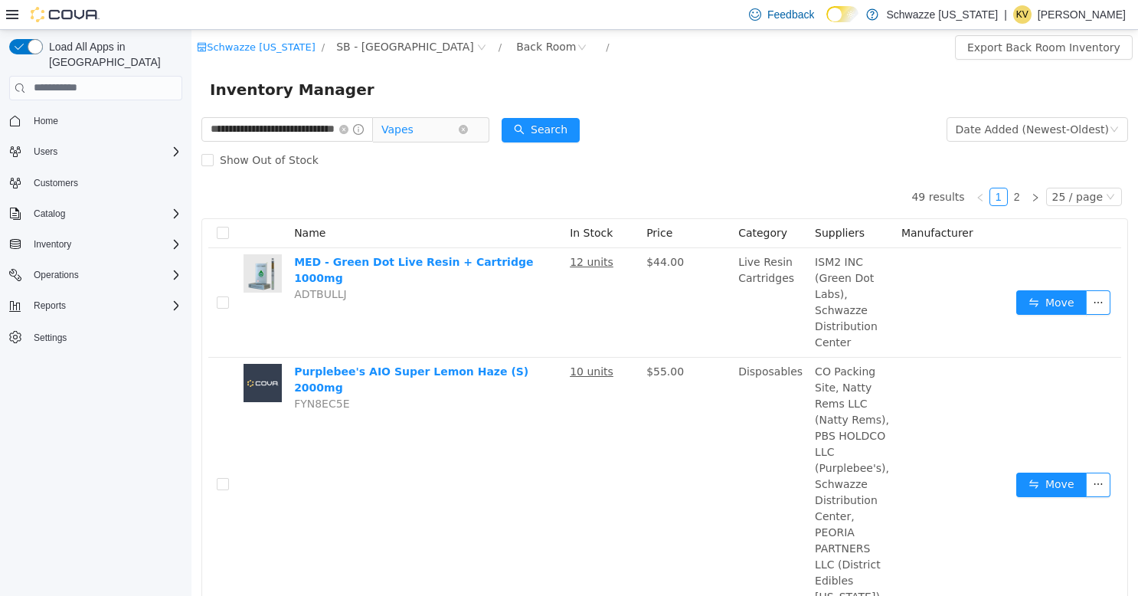
scroll to position [944, 0]
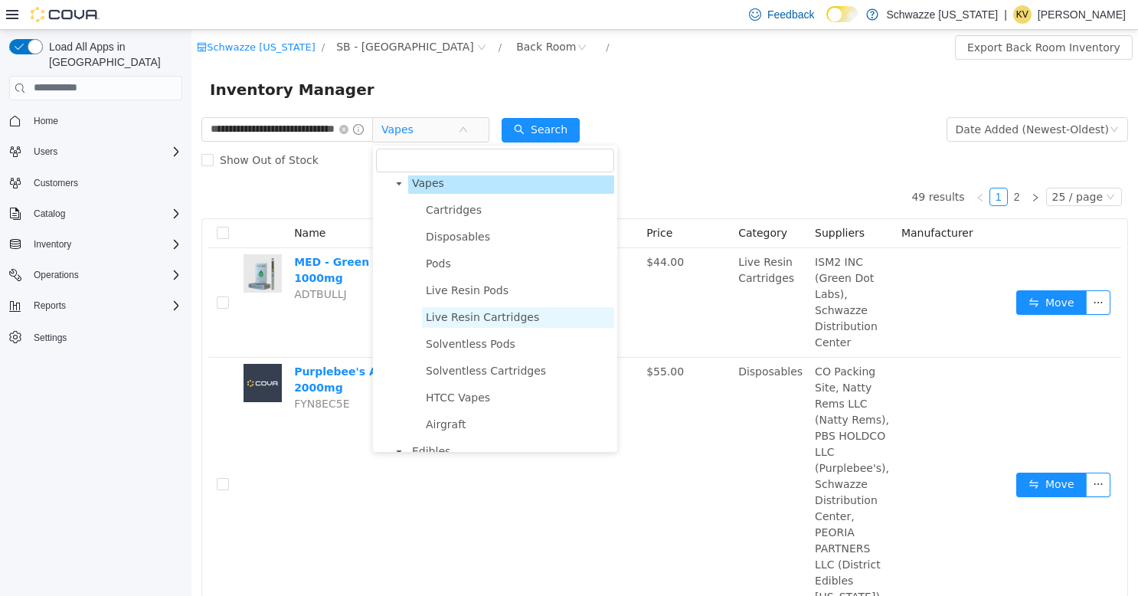
click at [469, 322] on span "Live Resin Cartridges" at bounding box center [482, 316] width 113 height 12
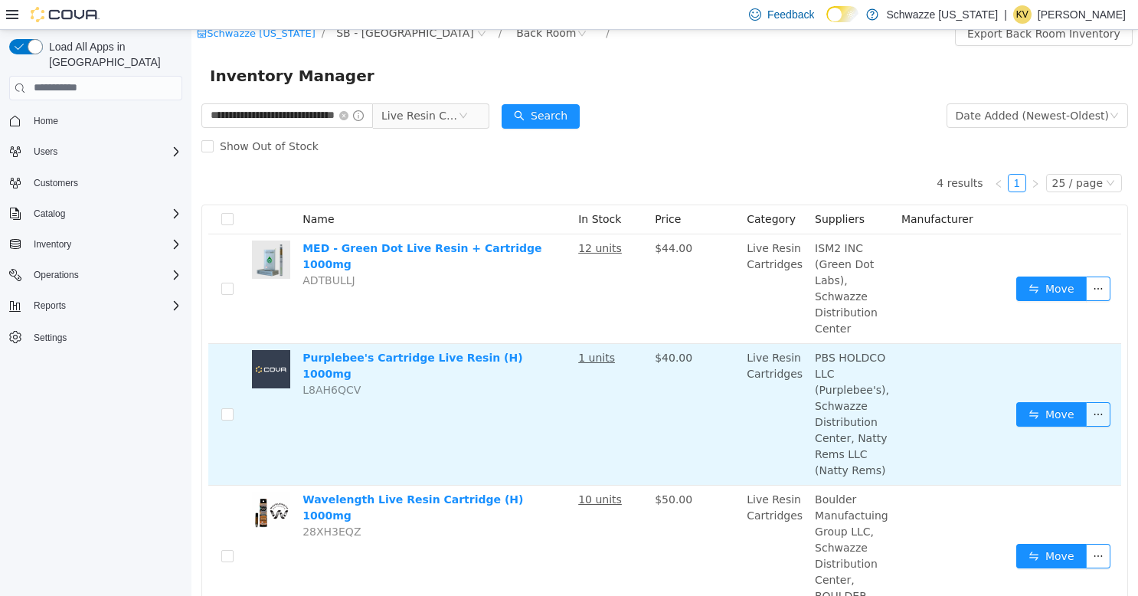
scroll to position [0, 0]
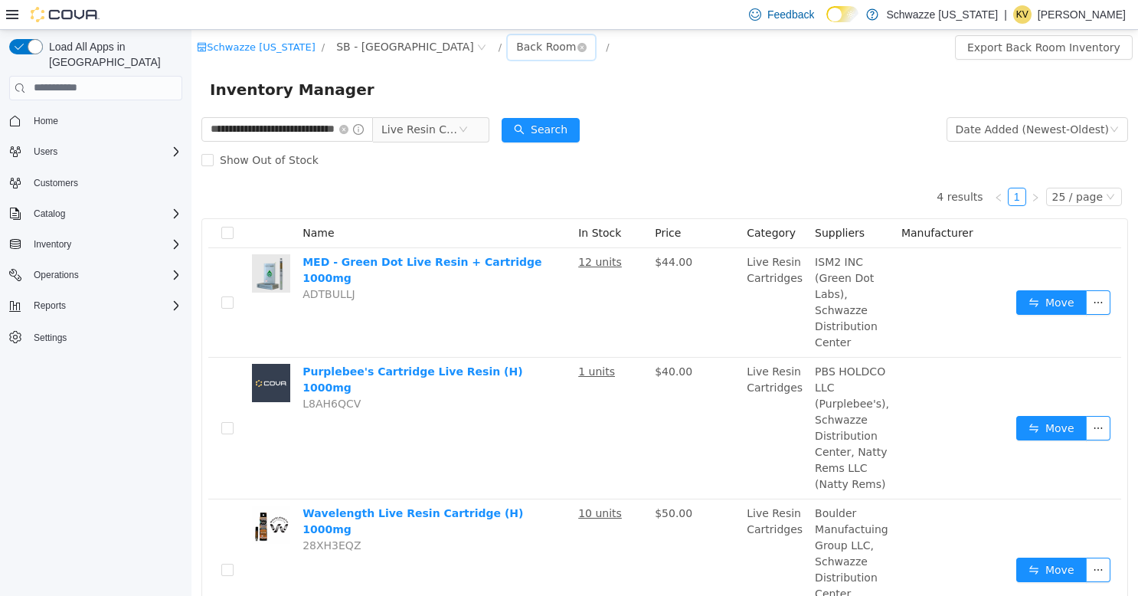
click at [516, 44] on div "Back Room" at bounding box center [546, 45] width 60 height 23
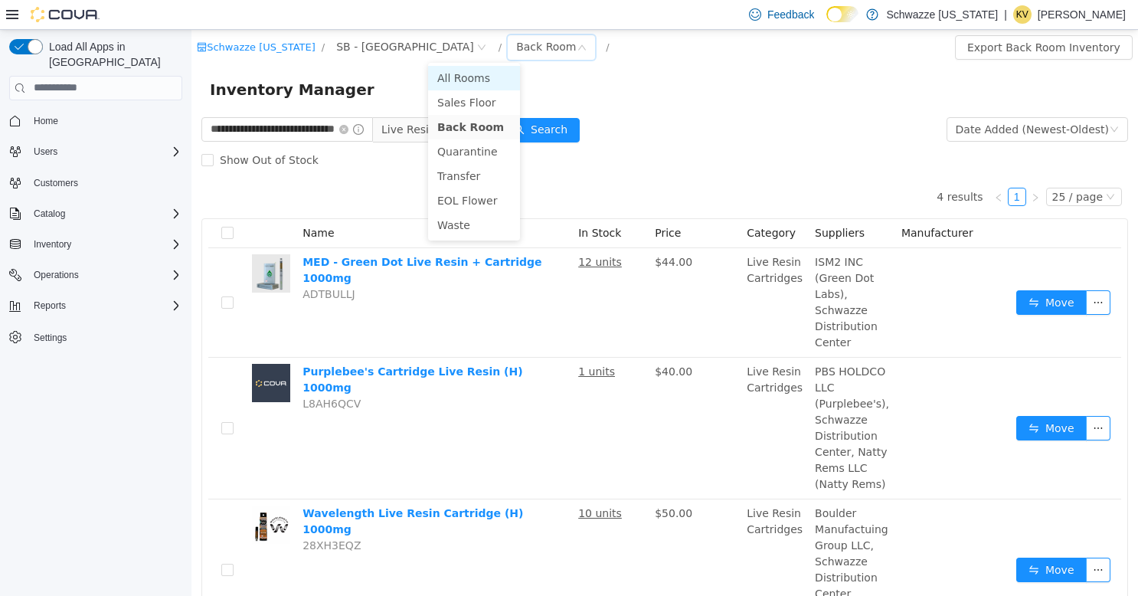
click at [457, 76] on li "All Rooms" at bounding box center [474, 77] width 92 height 25
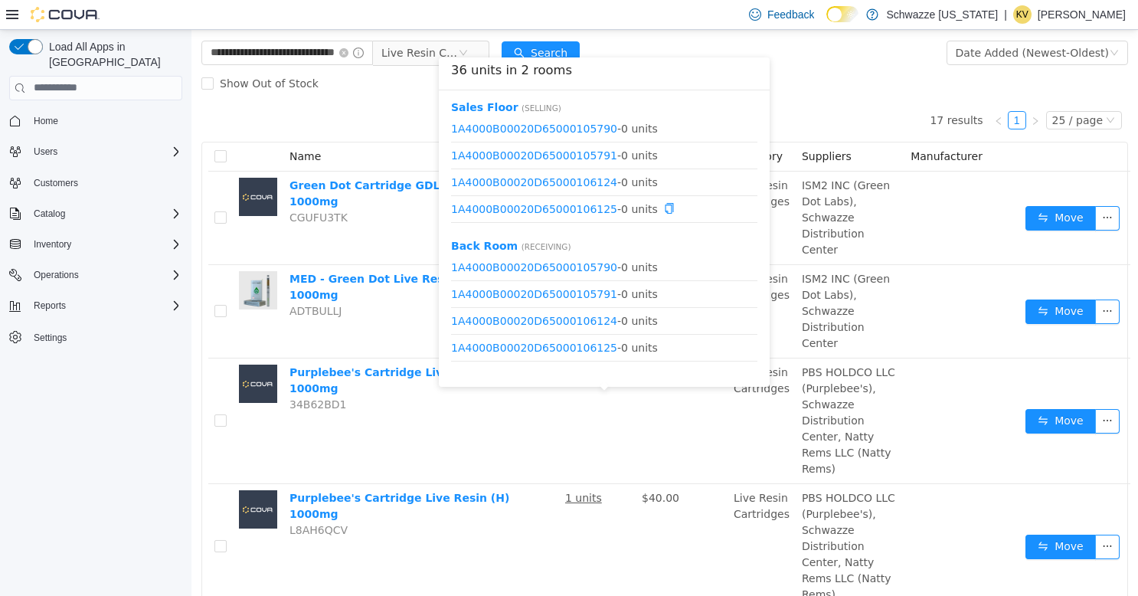
scroll to position [73, 0]
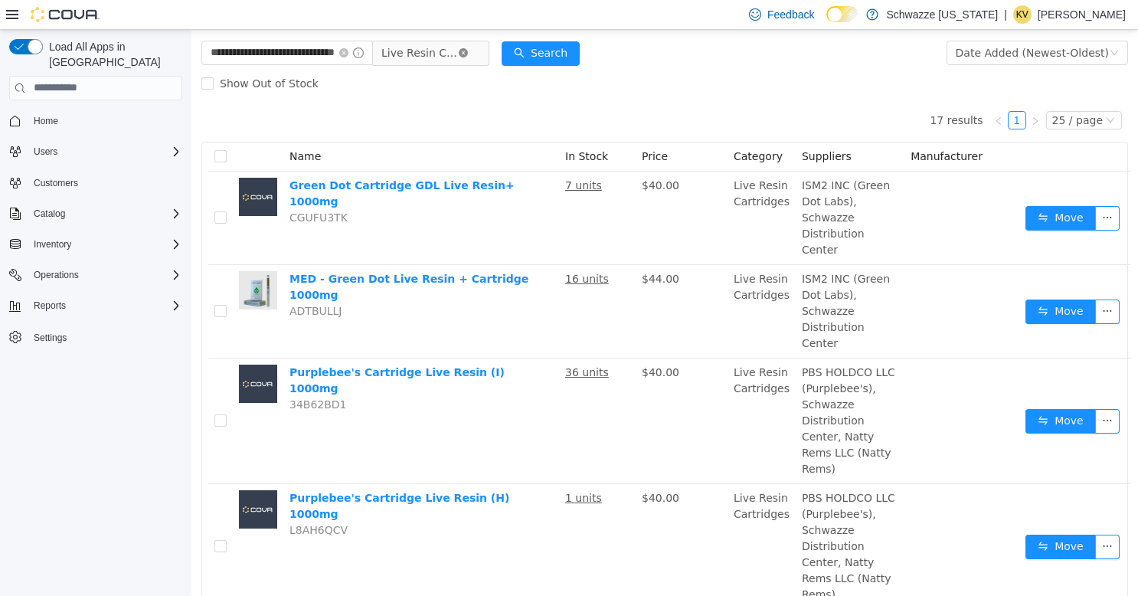
click at [464, 53] on icon "icon: close-circle" at bounding box center [463, 51] width 9 height 9
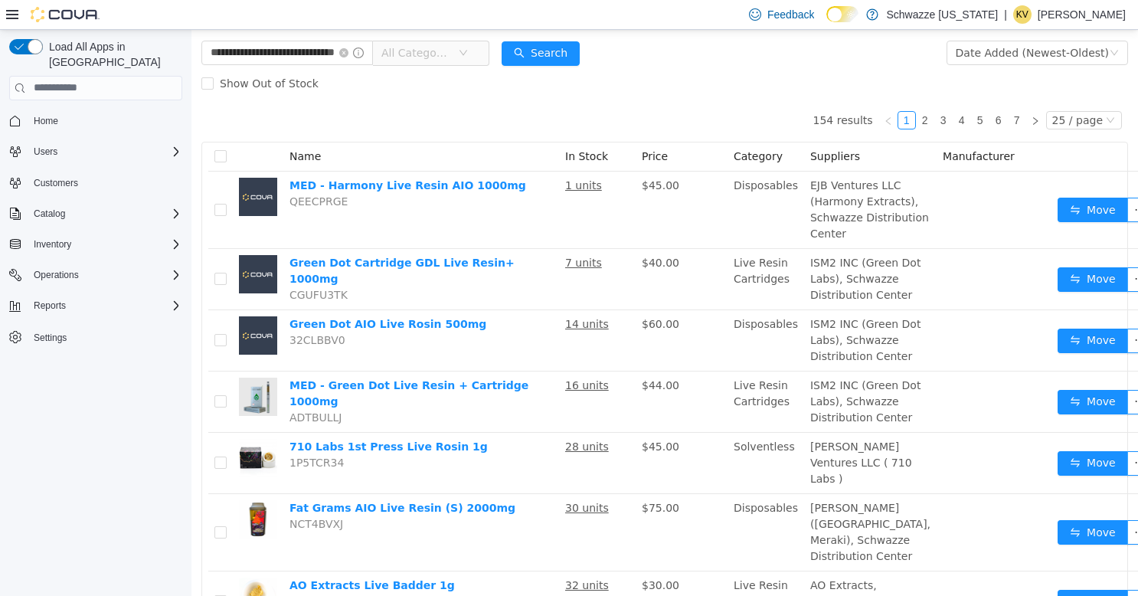
click at [429, 53] on span "All Categories" at bounding box center [416, 51] width 70 height 15
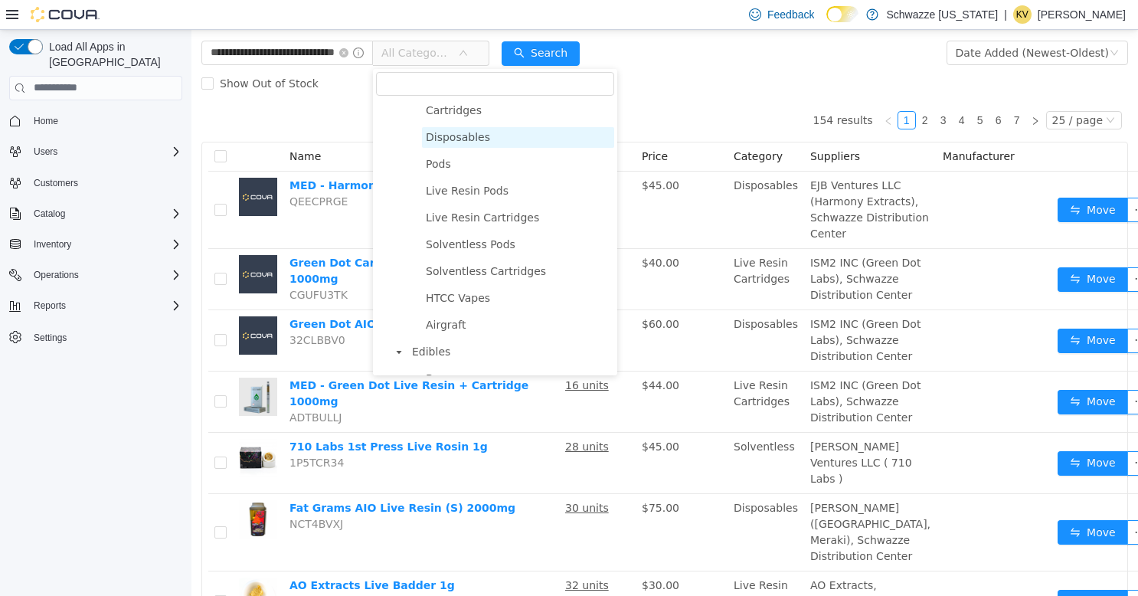
scroll to position [944, 0]
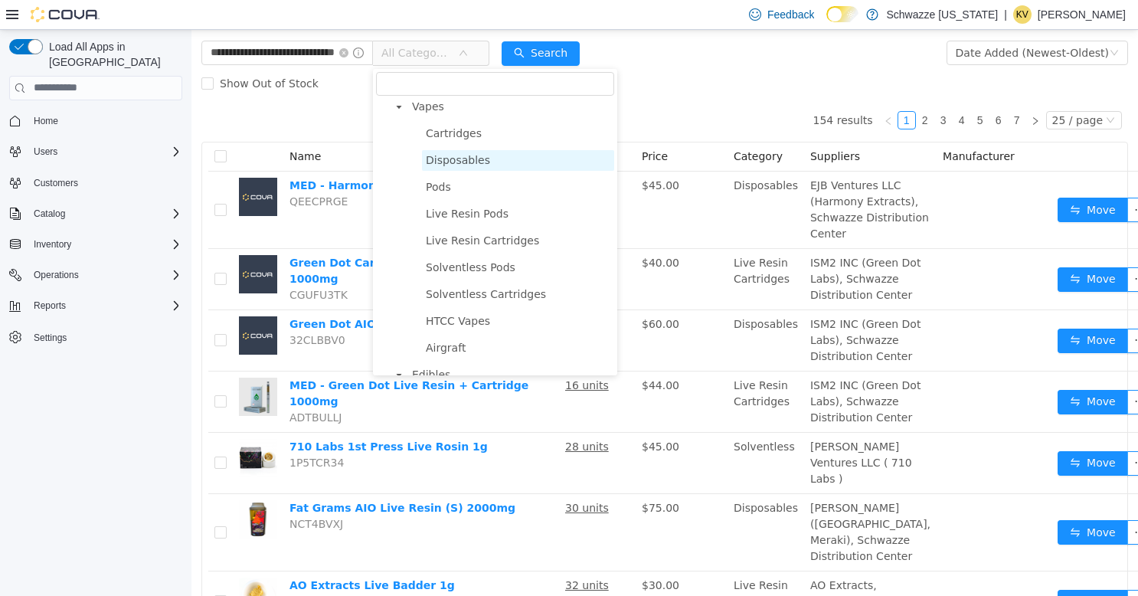
click at [473, 165] on span "Disposables" at bounding box center [458, 159] width 64 height 12
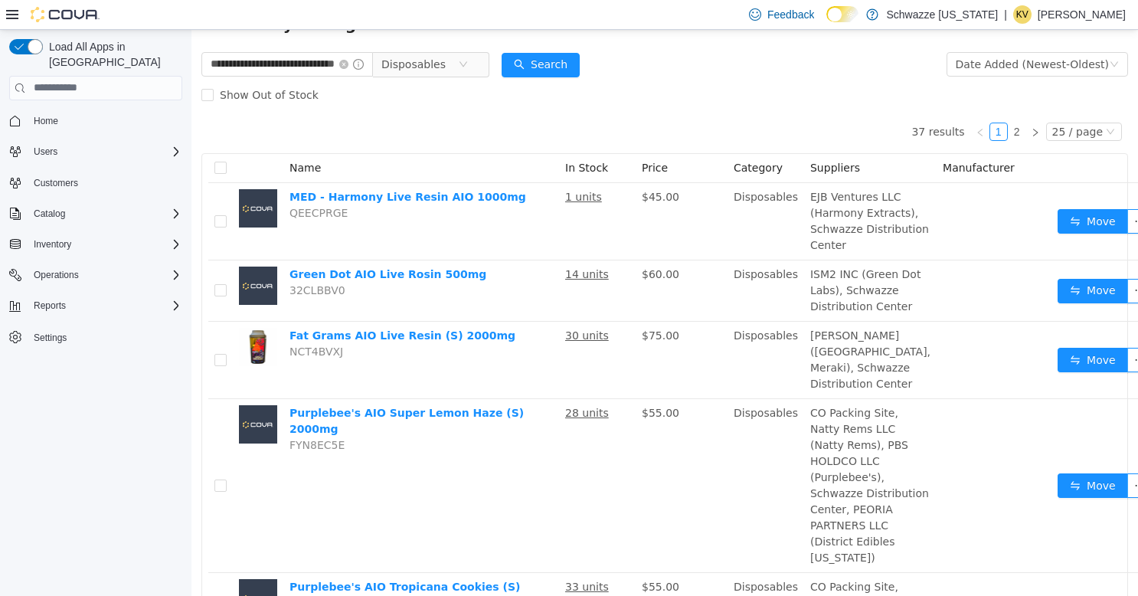
scroll to position [0, 0]
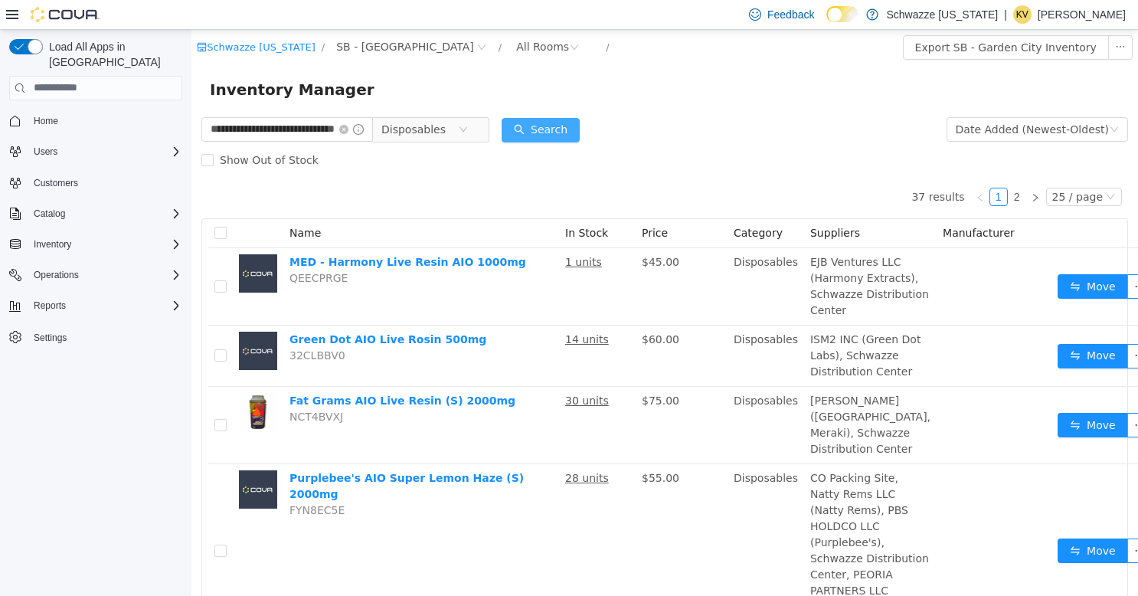
click at [548, 123] on button "Search" at bounding box center [541, 129] width 78 height 25
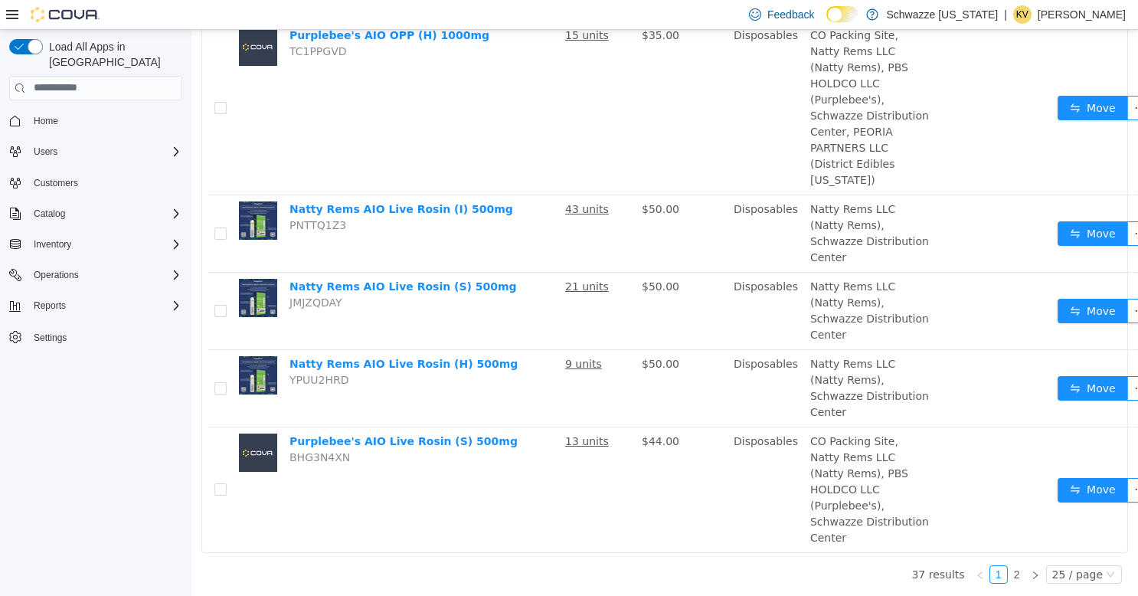
scroll to position [4582, 0]
click at [1057, 578] on div "25 / page" at bounding box center [1077, 573] width 51 height 17
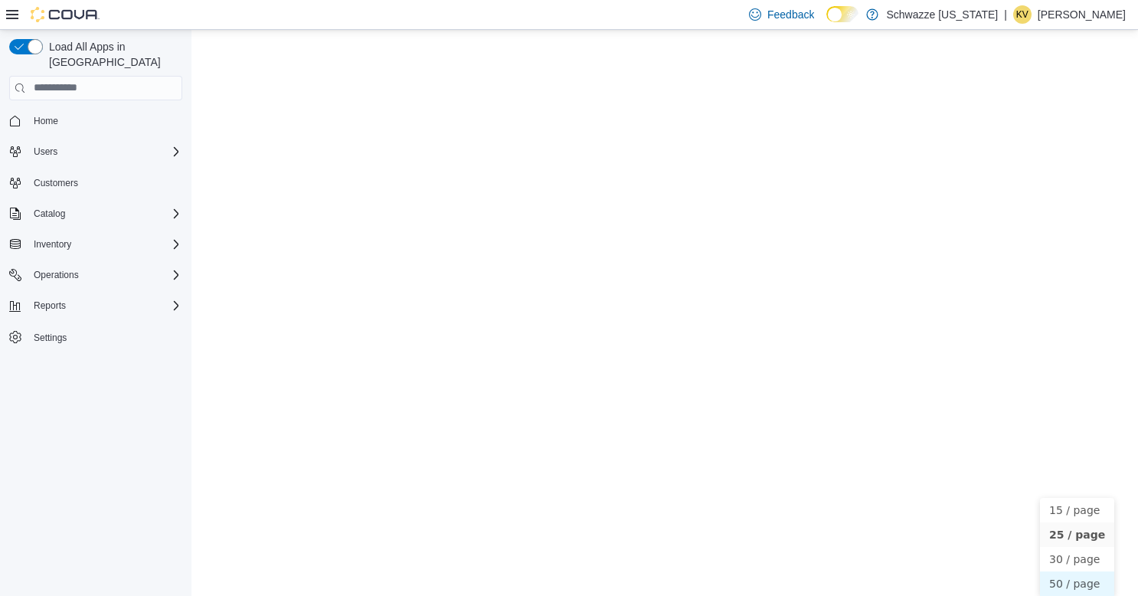
click at [1060, 571] on li "50 / page" at bounding box center [1077, 583] width 74 height 25
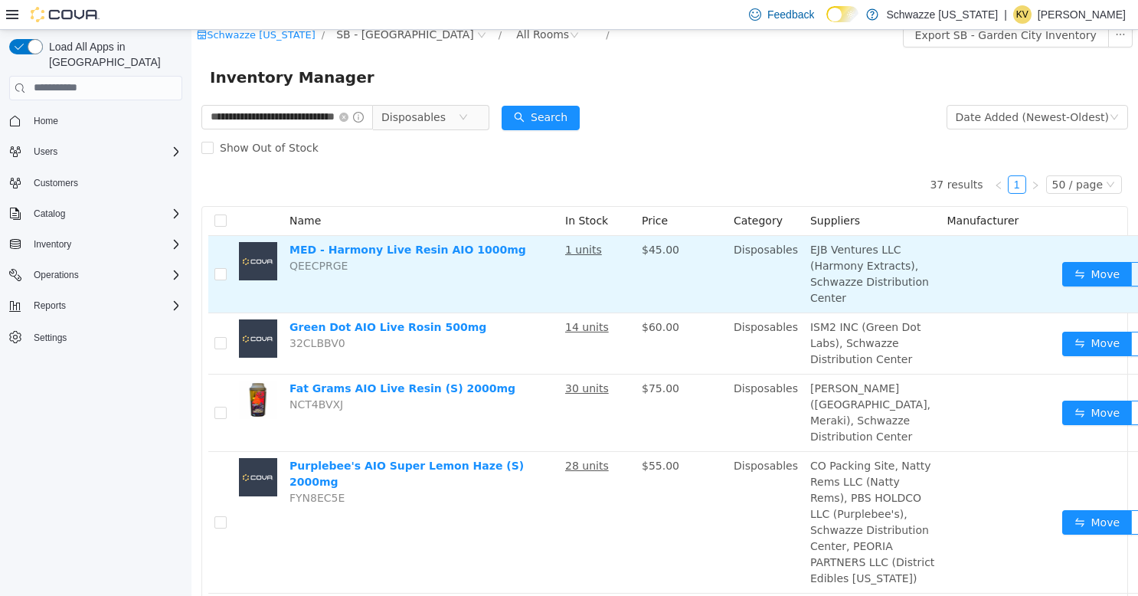
scroll to position [0, 0]
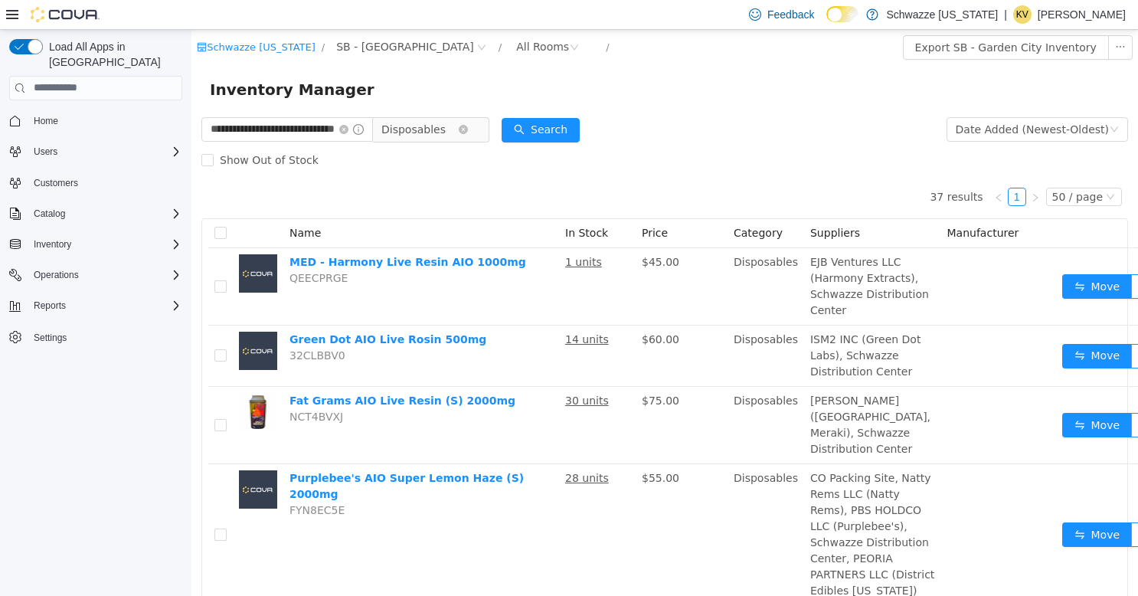
click at [463, 130] on icon "icon: close-circle" at bounding box center [463, 128] width 9 height 9
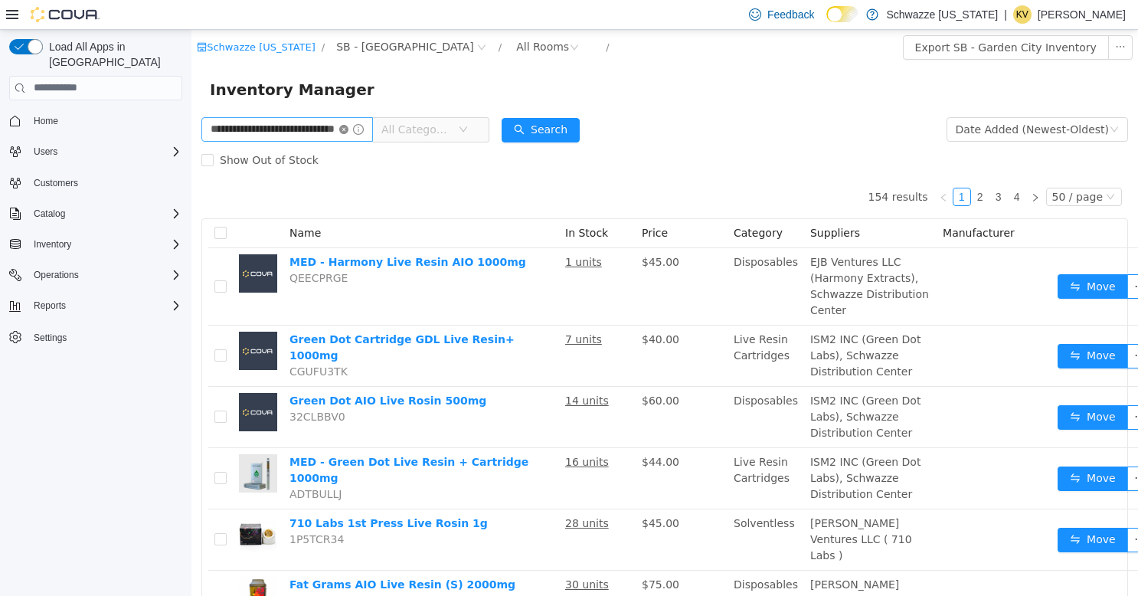
click at [342, 129] on icon "icon: close-circle" at bounding box center [343, 128] width 9 height 9
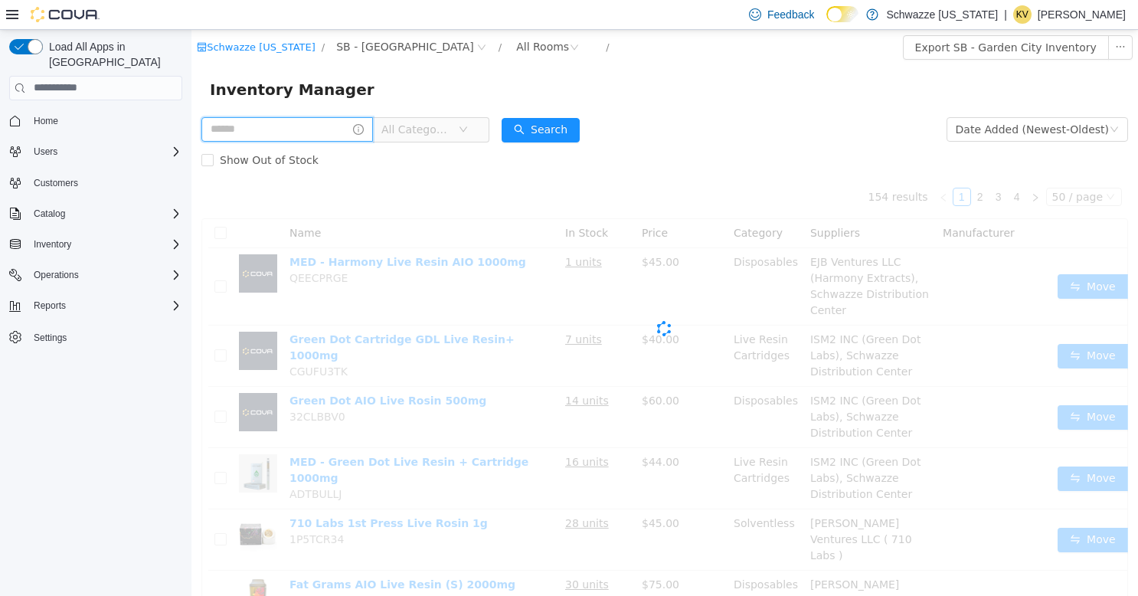
click at [306, 129] on input "text" at bounding box center [287, 128] width 172 height 25
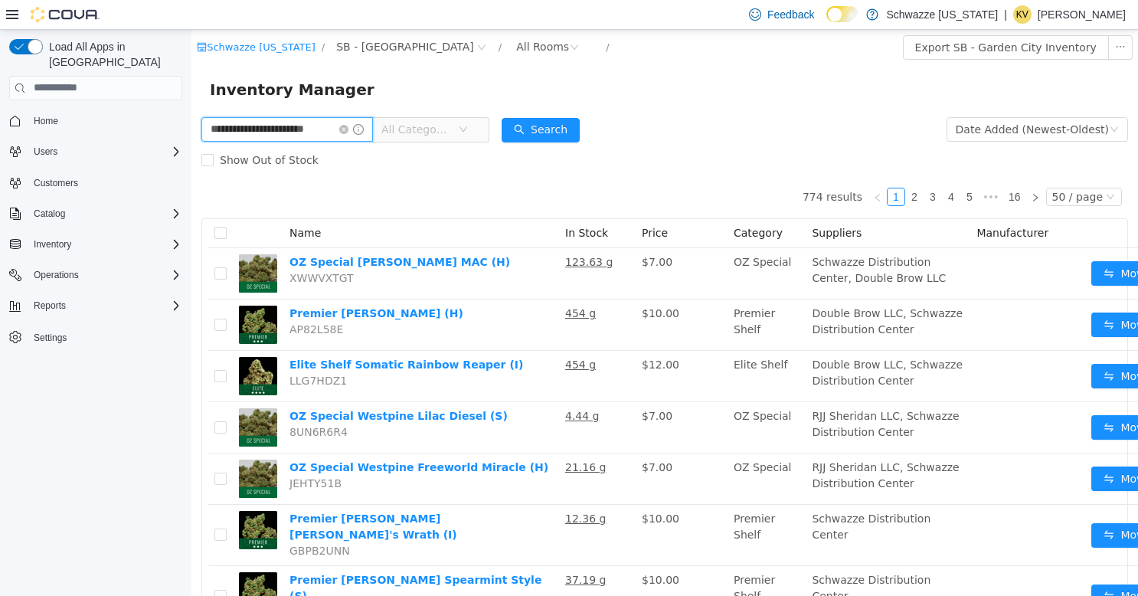
scroll to position [0, 17]
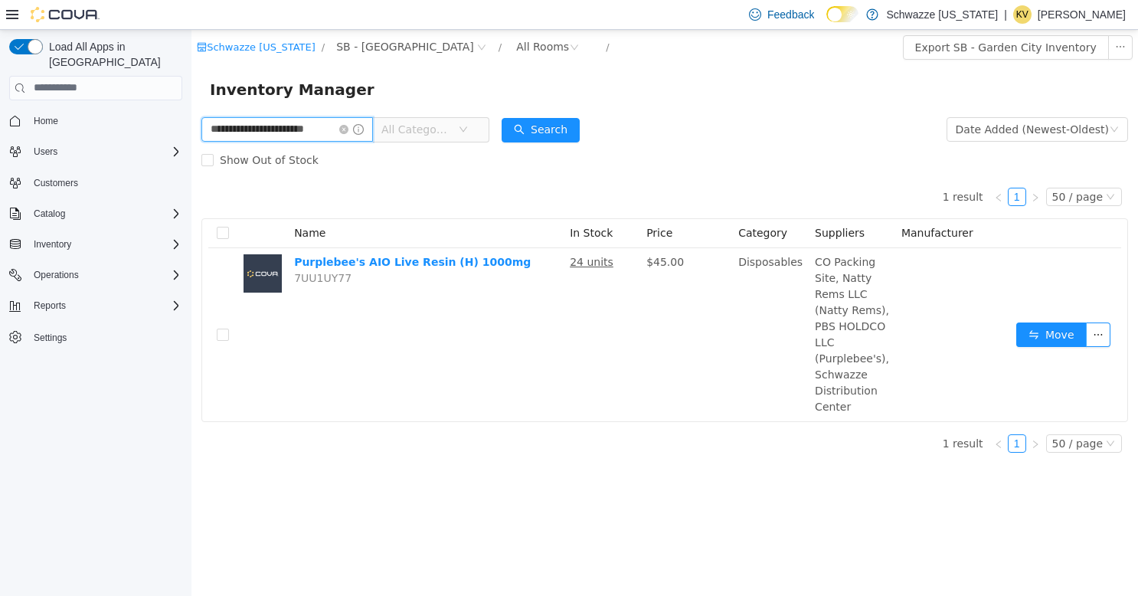
click at [291, 123] on input "**********" at bounding box center [287, 128] width 172 height 25
type input "**********"
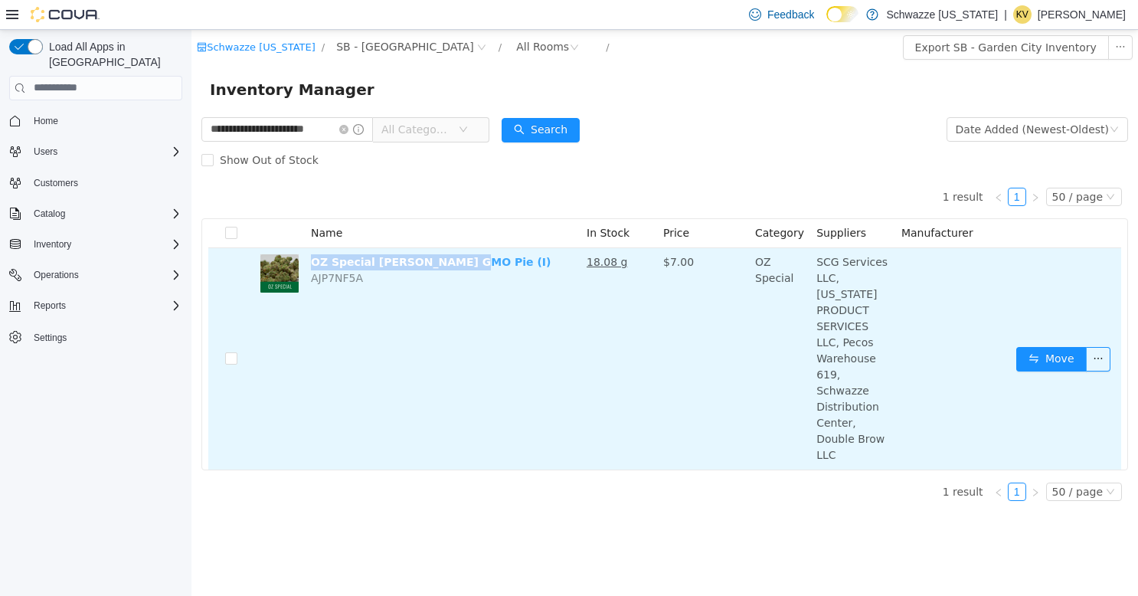
drag, startPoint x: 453, startPoint y: 264, endPoint x: 314, endPoint y: 261, distance: 138.7
click at [314, 261] on td "OZ Special EDW GMO Pie (I) AJP7NF5A" at bounding box center [443, 357] width 276 height 221
copy link "OZ Special [PERSON_NAME] GMO Pie (I)"
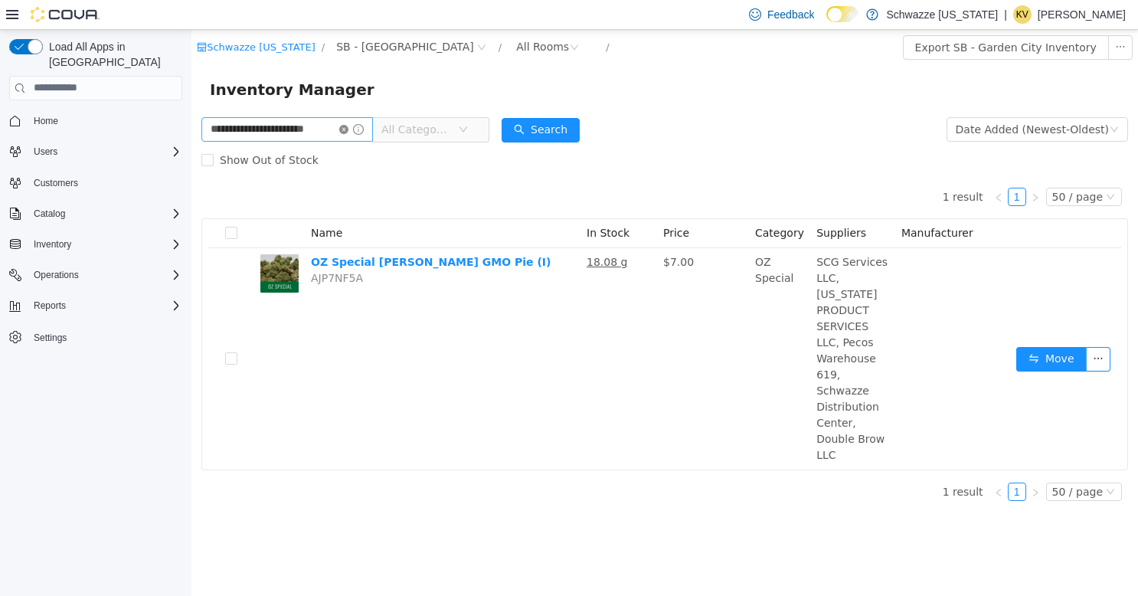
click at [342, 129] on icon "icon: close-circle" at bounding box center [343, 128] width 9 height 9
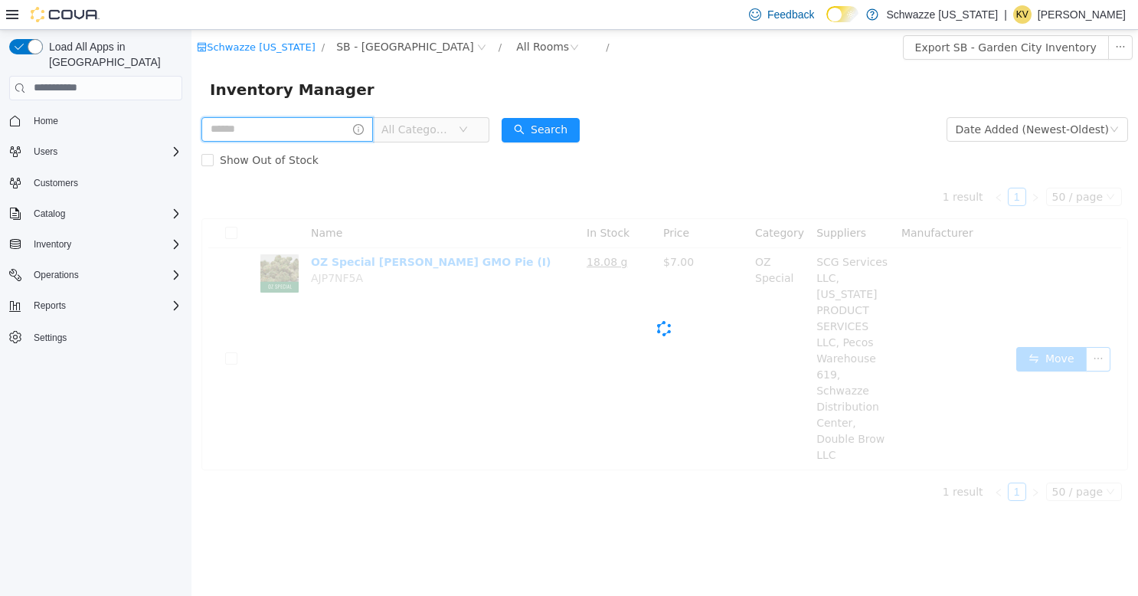
click at [299, 133] on input "text" at bounding box center [287, 128] width 172 height 25
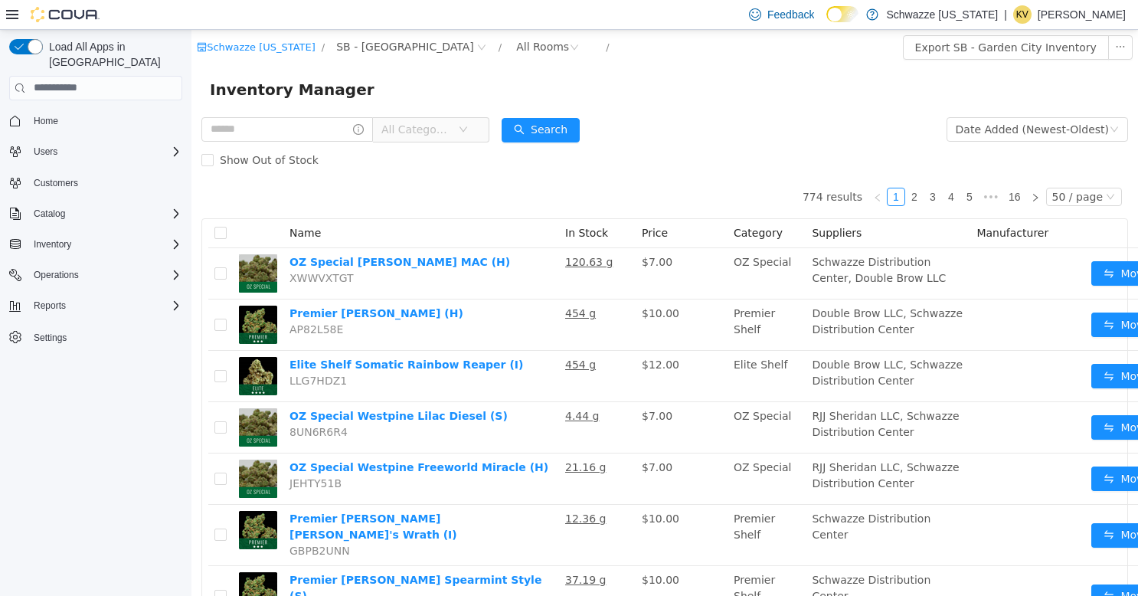
click at [459, 129] on icon "icon: down" at bounding box center [463, 128] width 9 height 9
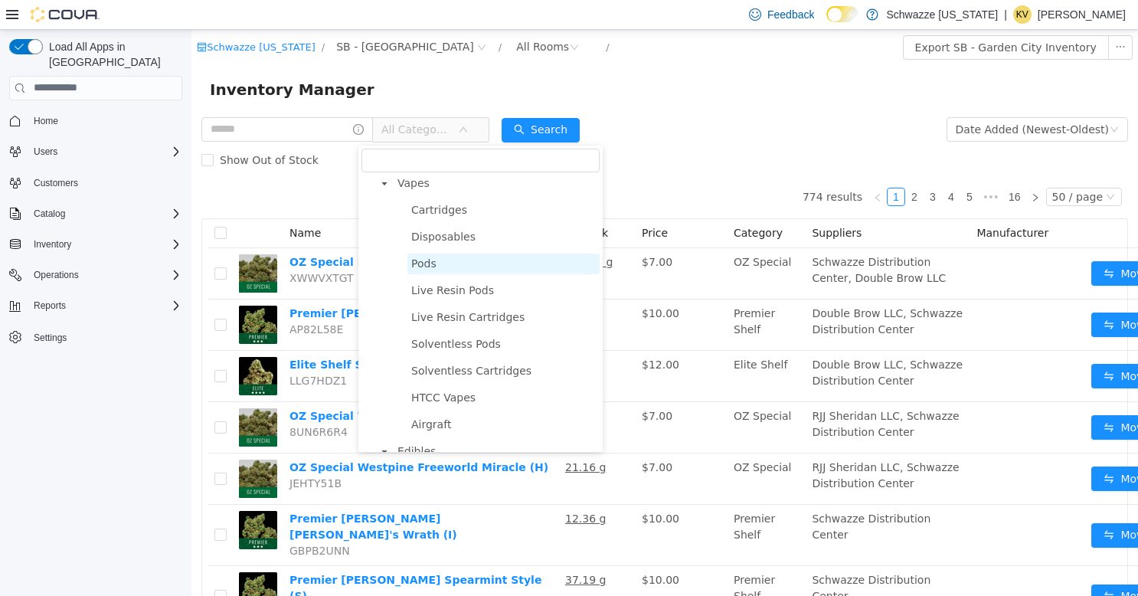
scroll to position [1020, 0]
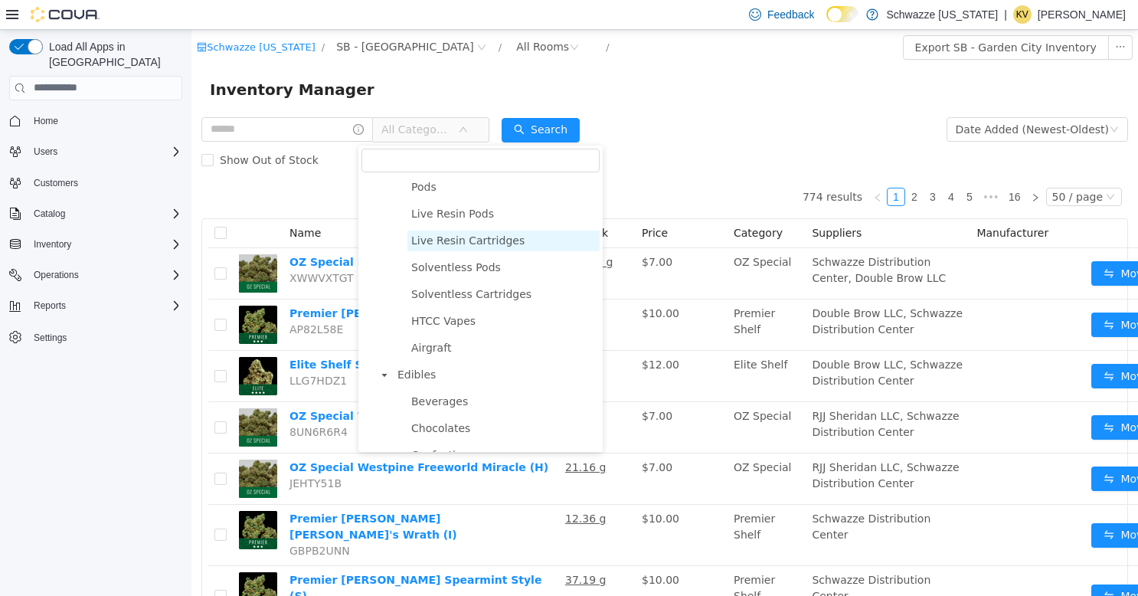
click at [440, 246] on span "Live Resin Cartridges" at bounding box center [467, 240] width 113 height 12
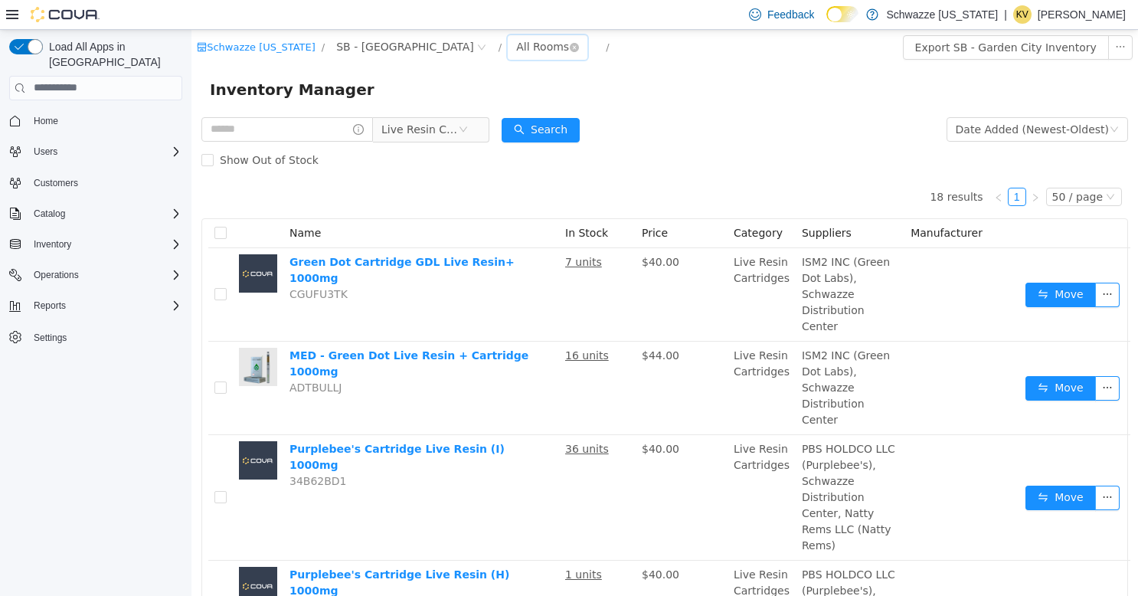
click at [516, 41] on div "All Rooms" at bounding box center [542, 45] width 53 height 23
click at [460, 129] on li "Back Room" at bounding box center [474, 126] width 92 height 25
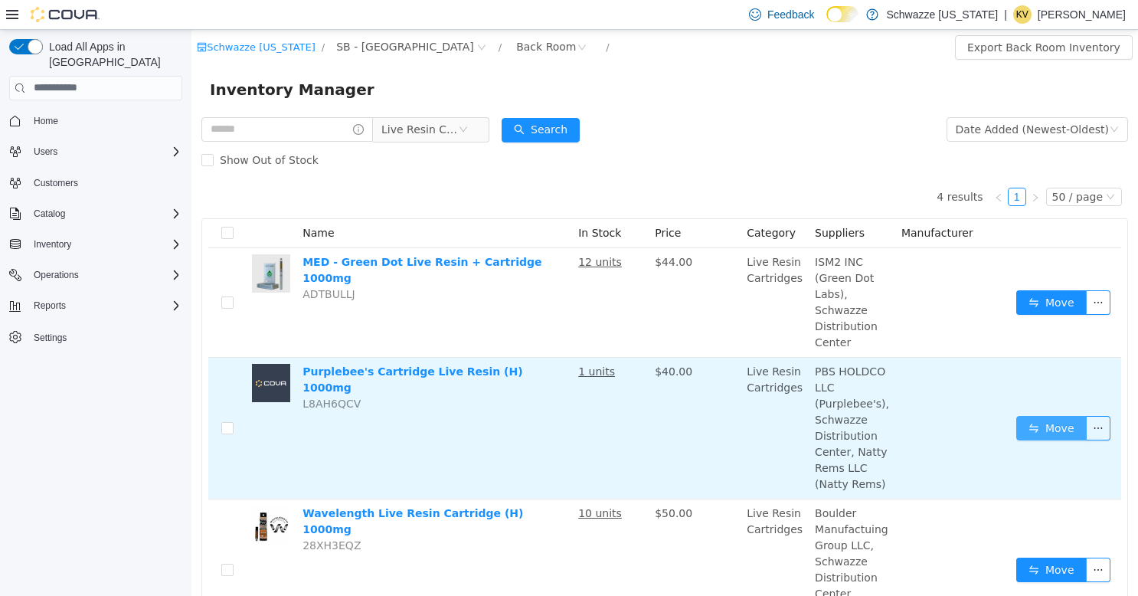
click at [1038, 428] on button "Move" at bounding box center [1051, 427] width 70 height 25
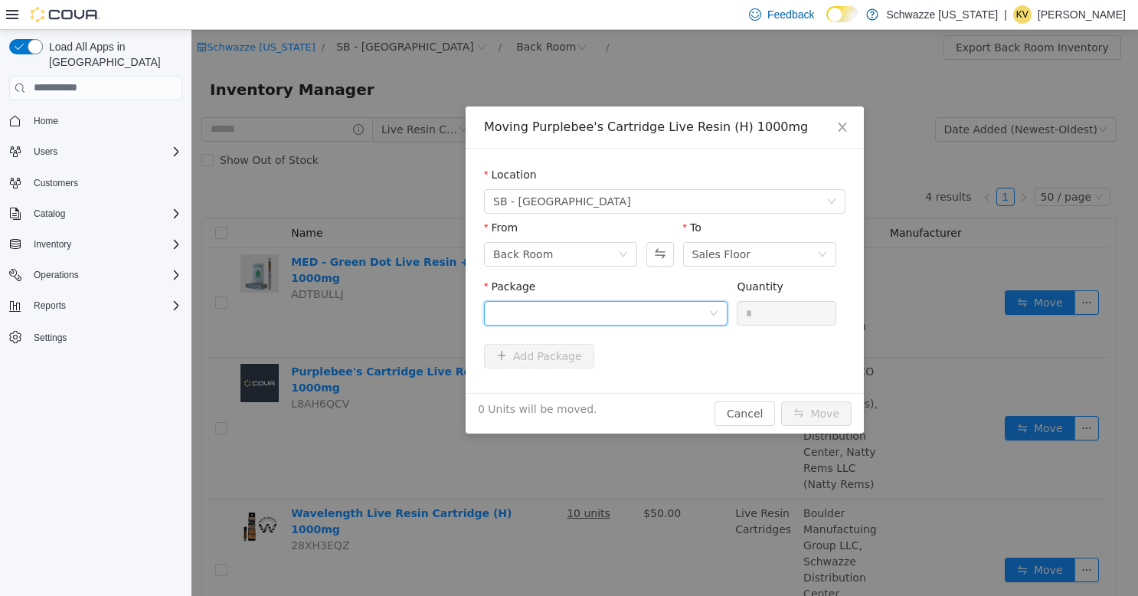
click at [589, 308] on div at bounding box center [600, 312] width 215 height 23
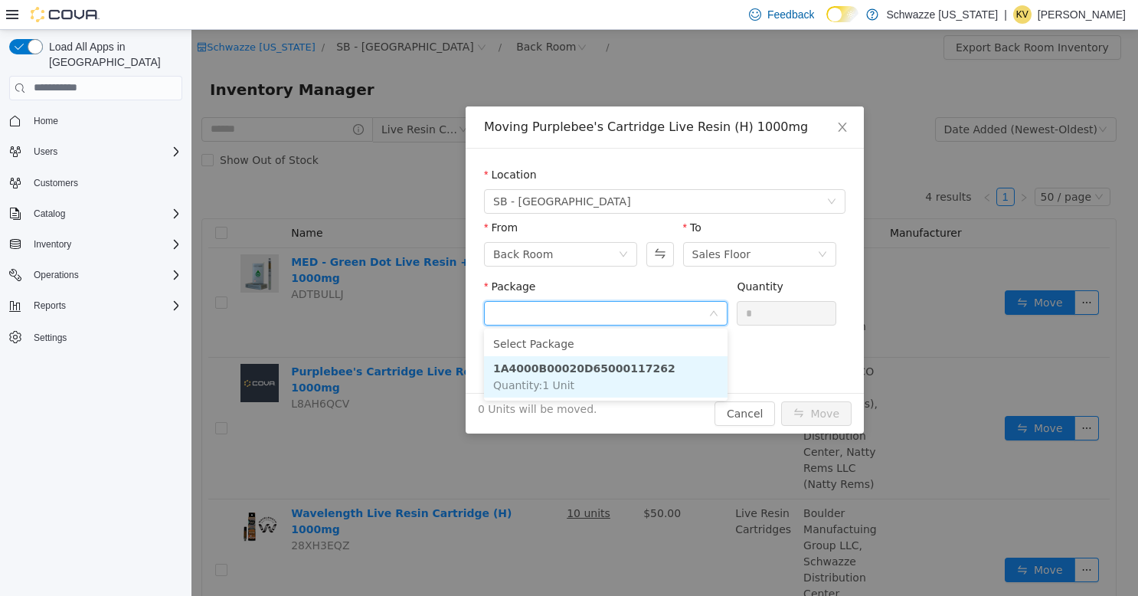
click at [591, 372] on strong "1A4000B00020D65000117262" at bounding box center [584, 368] width 182 height 12
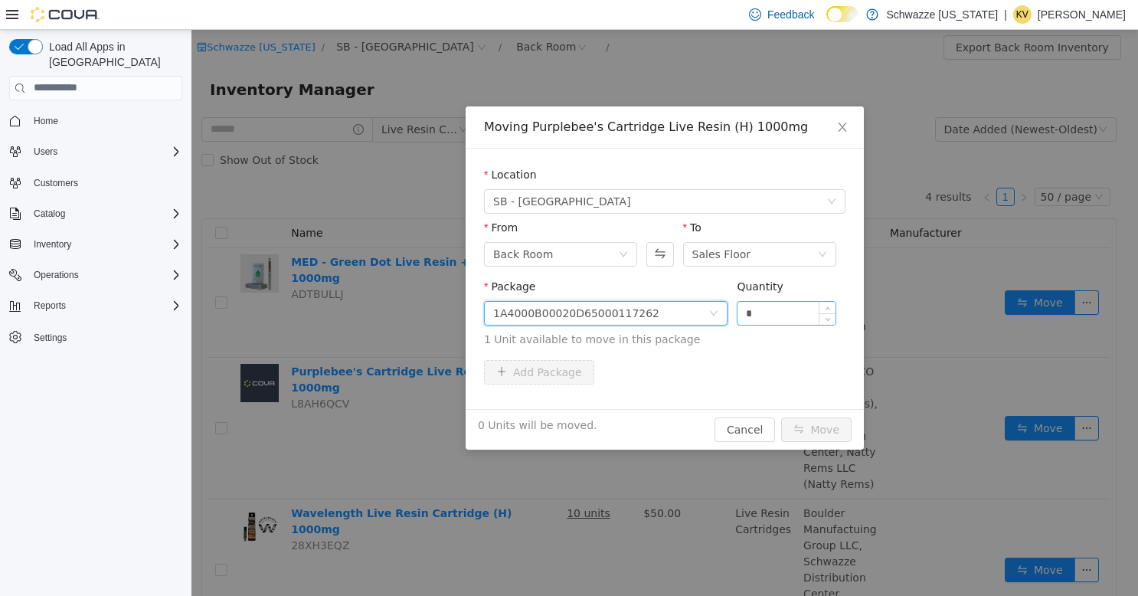
click at [748, 309] on input "*" at bounding box center [787, 312] width 98 height 23
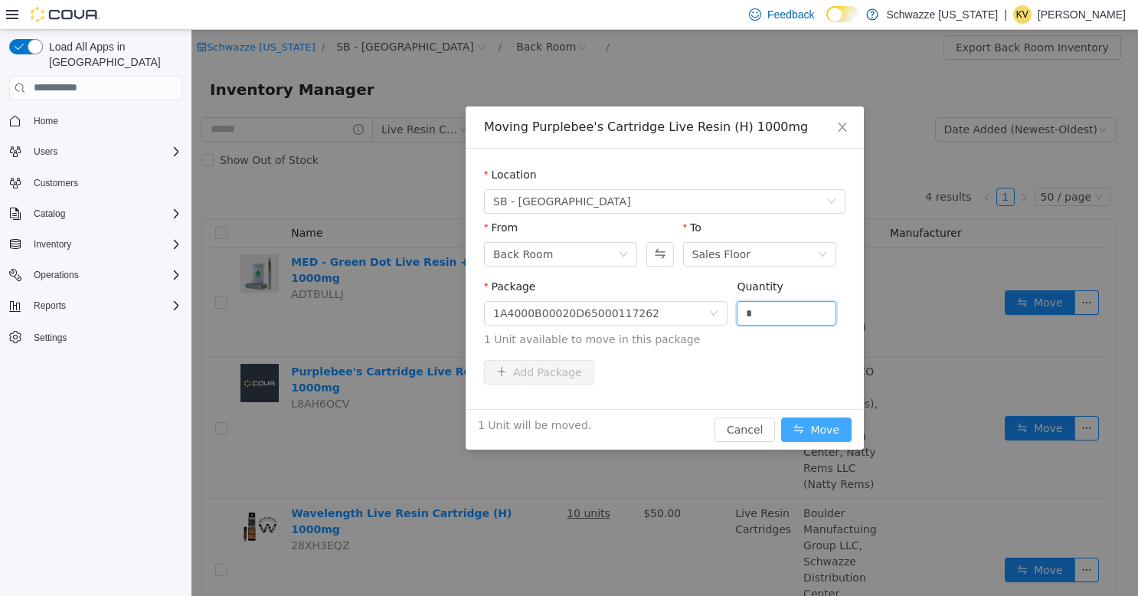
type input "*"
click at [826, 430] on button "Move" at bounding box center [816, 429] width 70 height 25
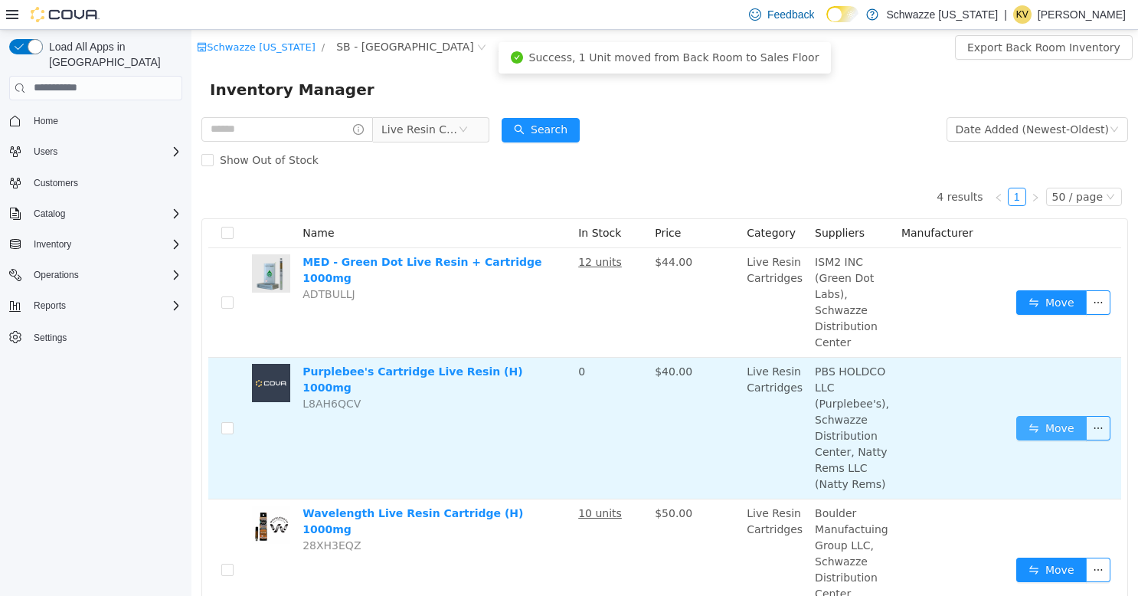
click at [1052, 423] on button "Move" at bounding box center [1051, 427] width 70 height 25
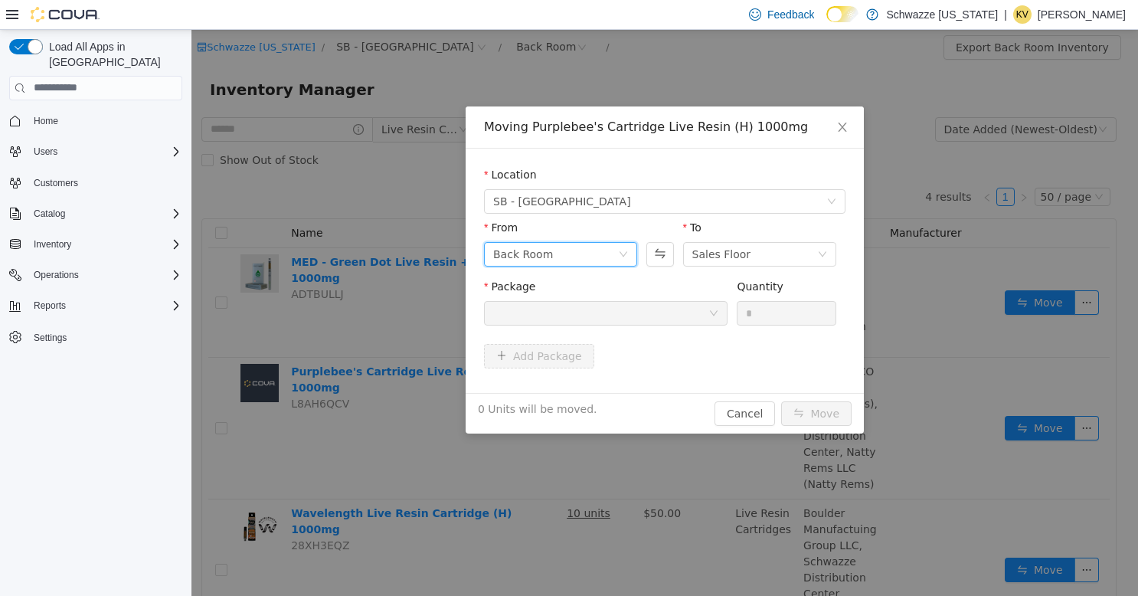
click at [564, 256] on div "Back Room" at bounding box center [555, 253] width 125 height 23
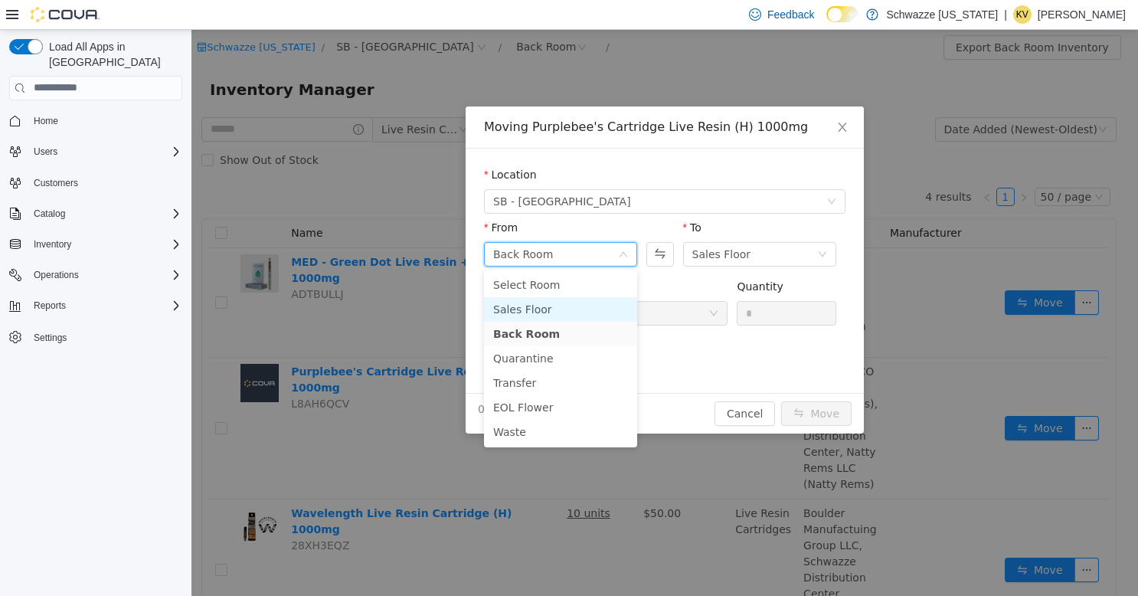
click at [539, 307] on li "Sales Floor" at bounding box center [560, 308] width 153 height 25
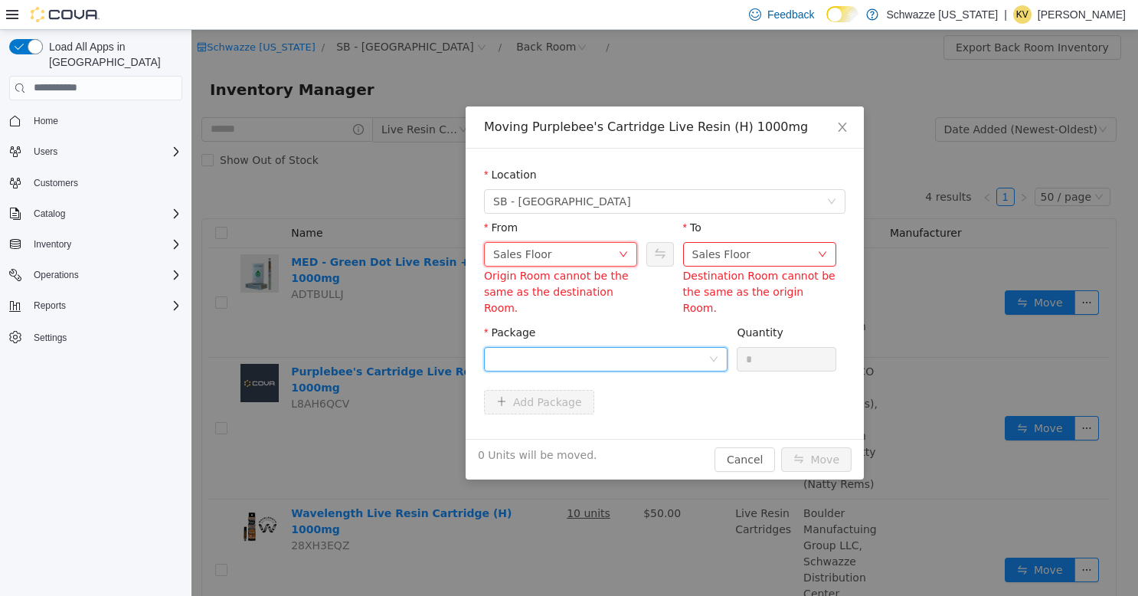
click at [562, 347] on div at bounding box center [600, 358] width 215 height 23
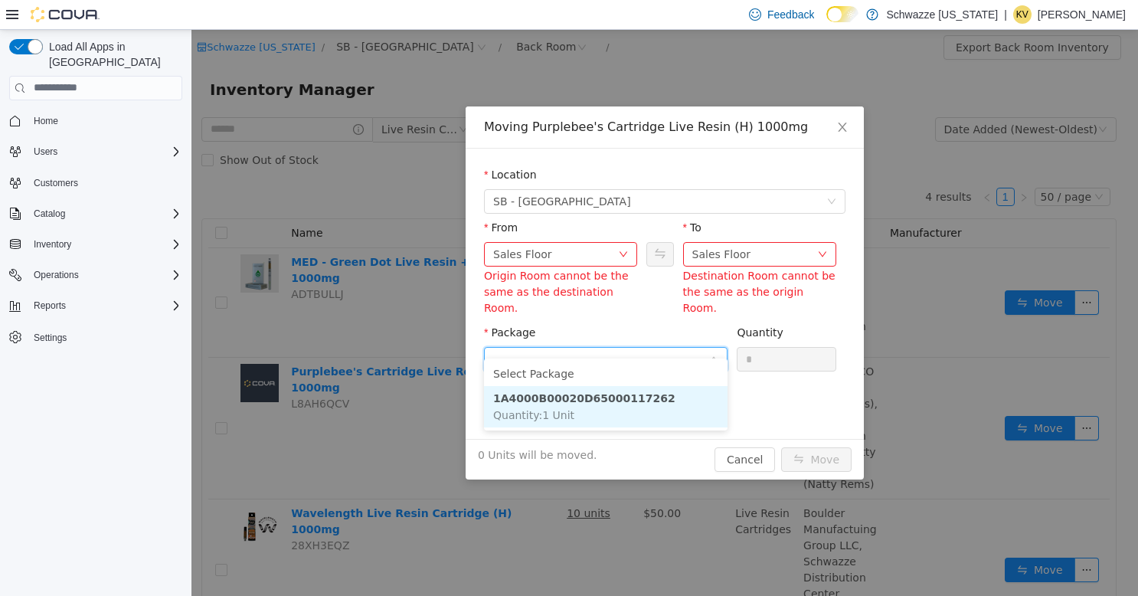
click at [573, 393] on strong "1A4000B00020D65000117262" at bounding box center [584, 397] width 182 height 12
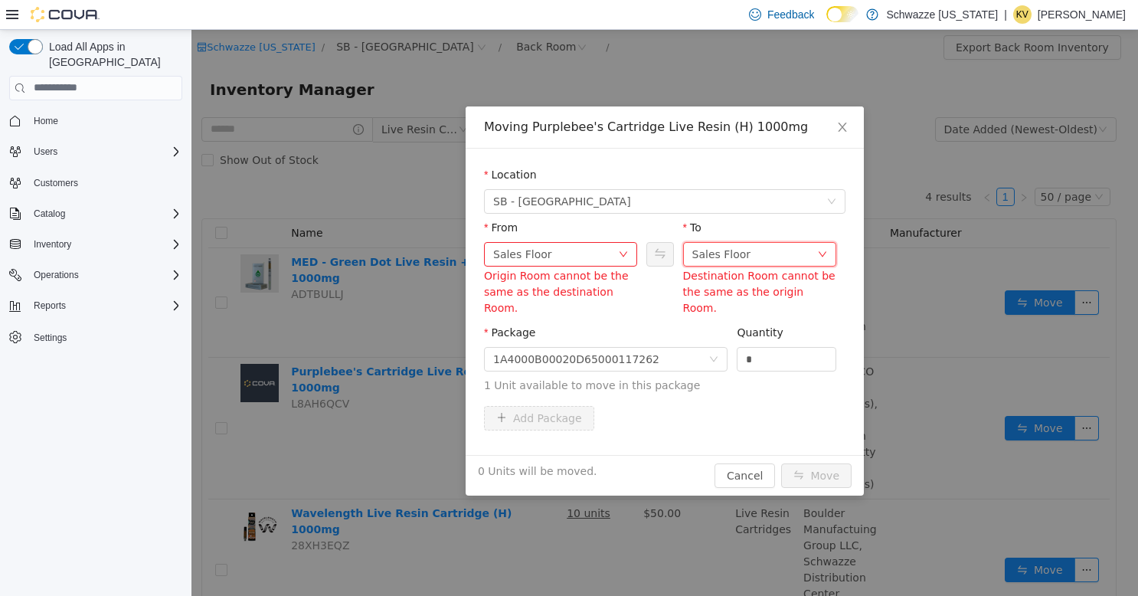
click at [726, 264] on div "Sales Floor" at bounding box center [721, 253] width 59 height 23
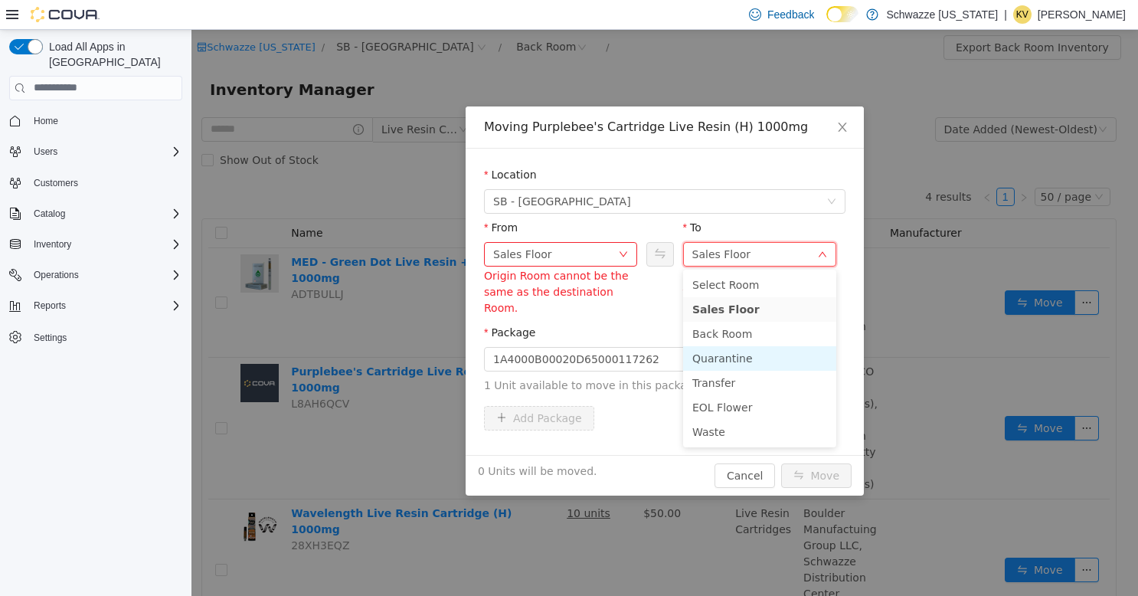
click at [713, 359] on li "Quarantine" at bounding box center [759, 357] width 153 height 25
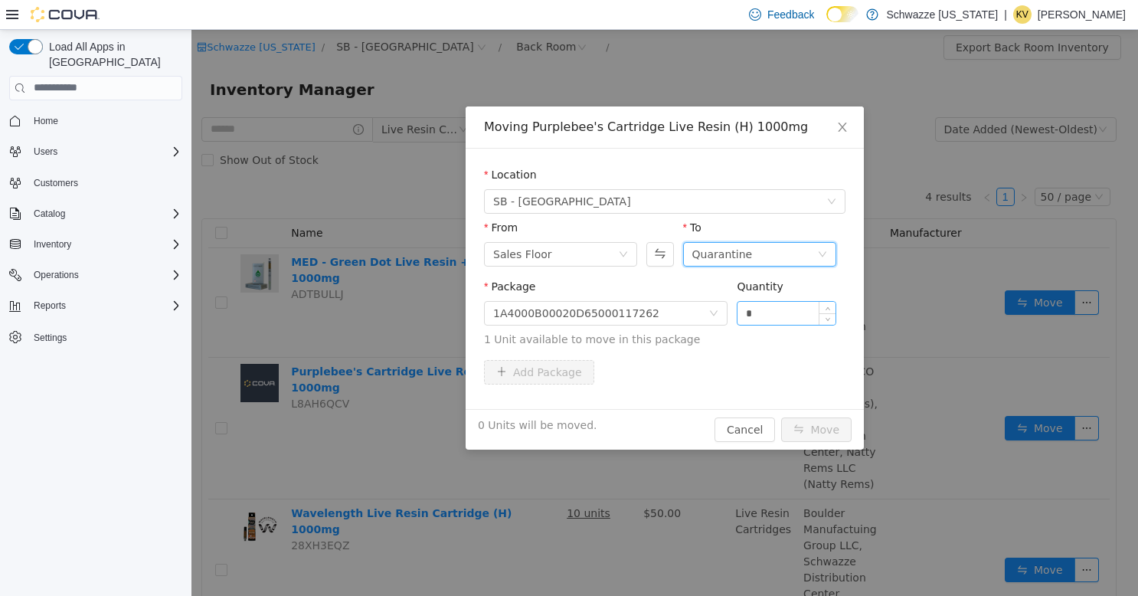
click at [767, 318] on input "*" at bounding box center [787, 312] width 98 height 23
click at [767, 317] on input "*" at bounding box center [787, 312] width 98 height 23
type input "*"
click at [816, 429] on button "Move" at bounding box center [816, 429] width 70 height 25
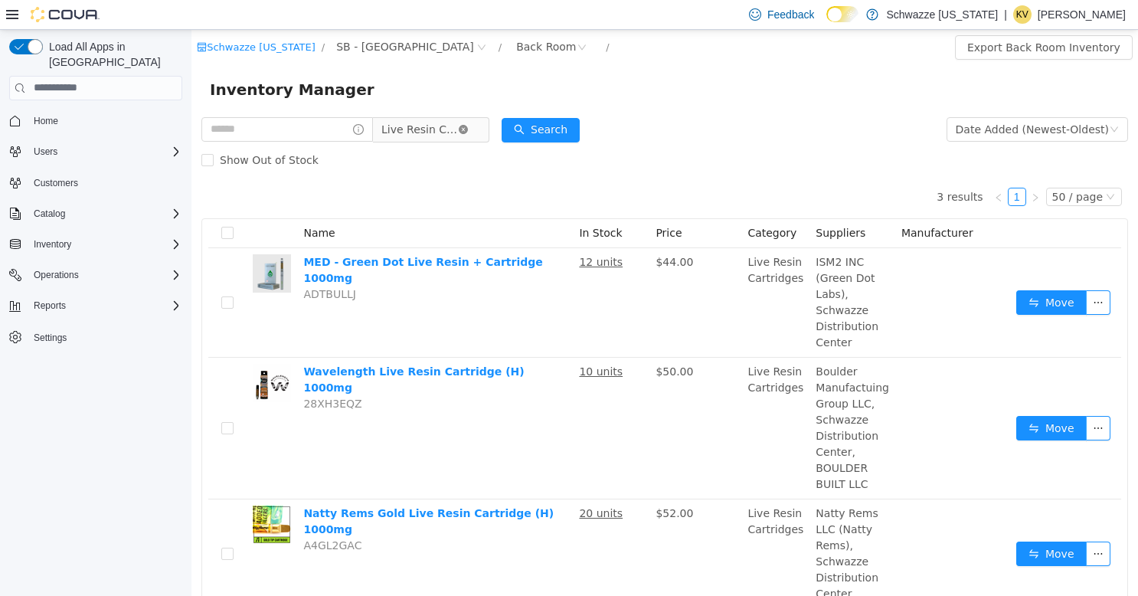
click at [459, 127] on icon "icon: close-circle" at bounding box center [463, 128] width 9 height 9
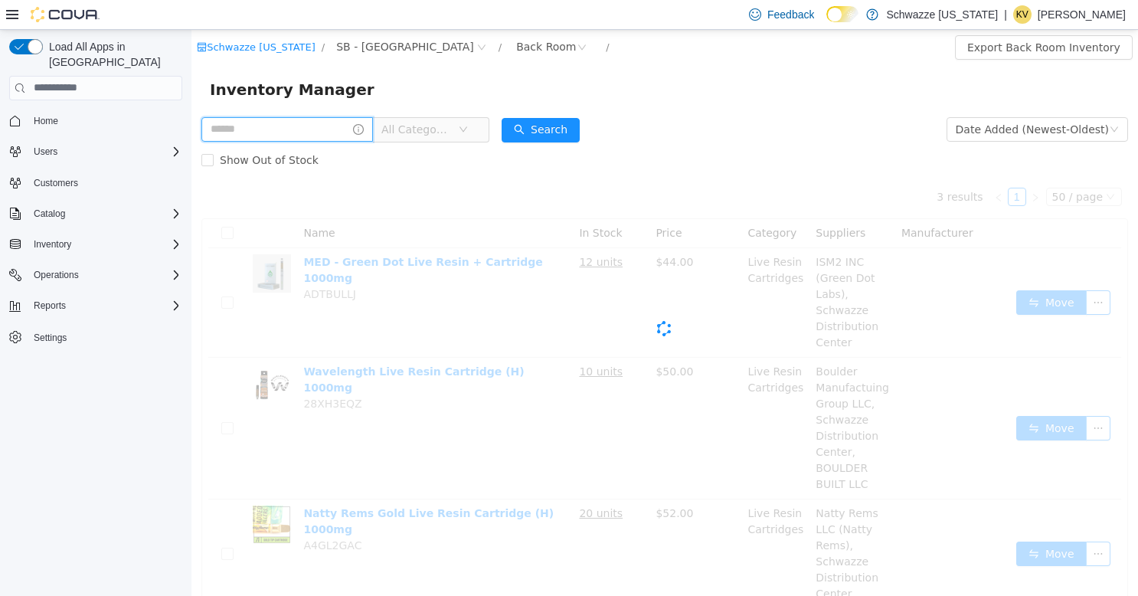
click at [299, 127] on input "text" at bounding box center [287, 128] width 172 height 25
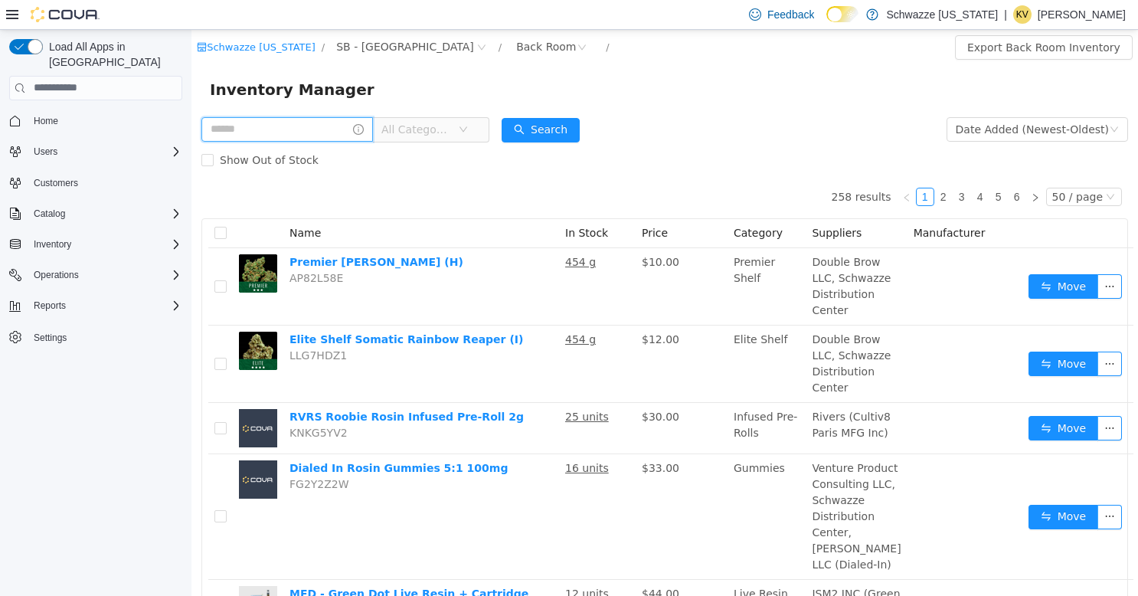
click at [299, 127] on input "text" at bounding box center [287, 128] width 172 height 25
type input "**********"
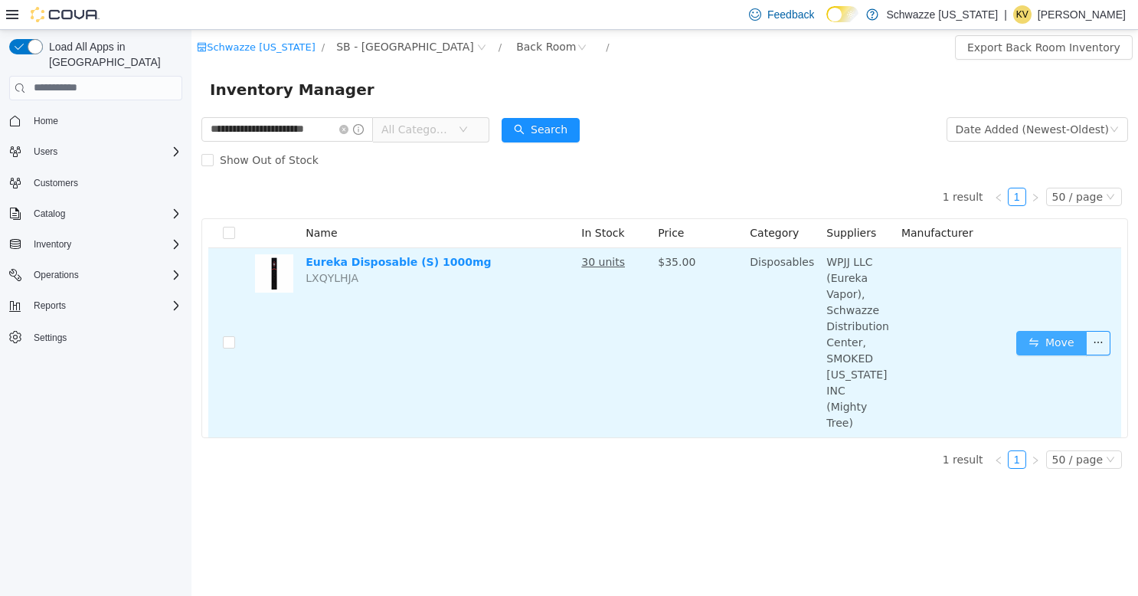
click at [1042, 330] on button "Move" at bounding box center [1051, 342] width 70 height 25
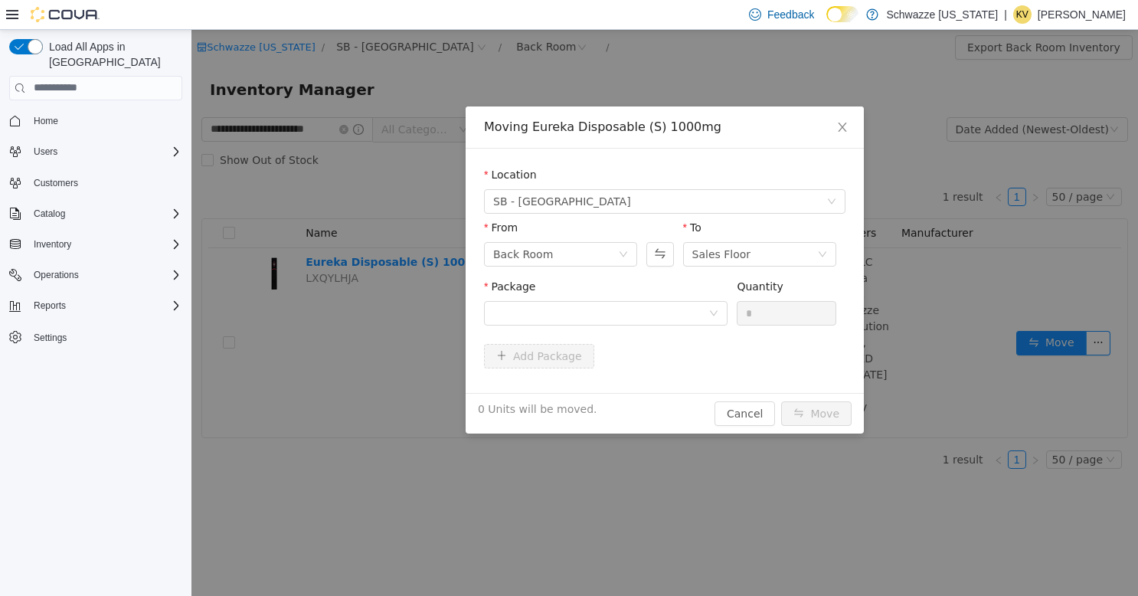
click at [695, 325] on div "Package" at bounding box center [606, 304] width 244 height 53
click at [682, 316] on div at bounding box center [600, 312] width 215 height 23
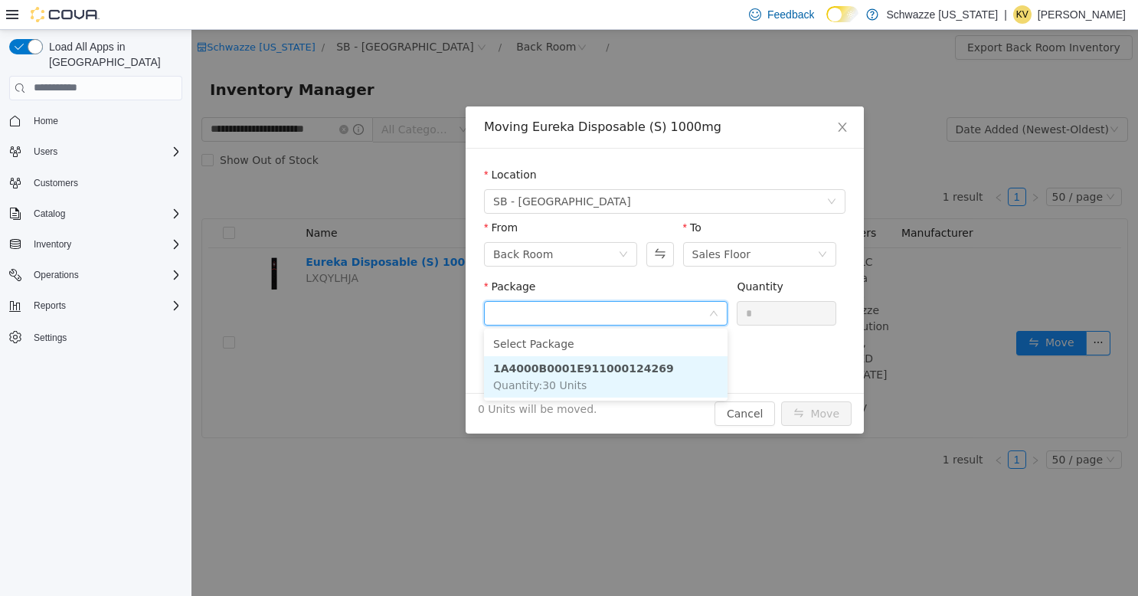
click at [590, 362] on strong "1A4000B0001E911000124269" at bounding box center [583, 368] width 181 height 12
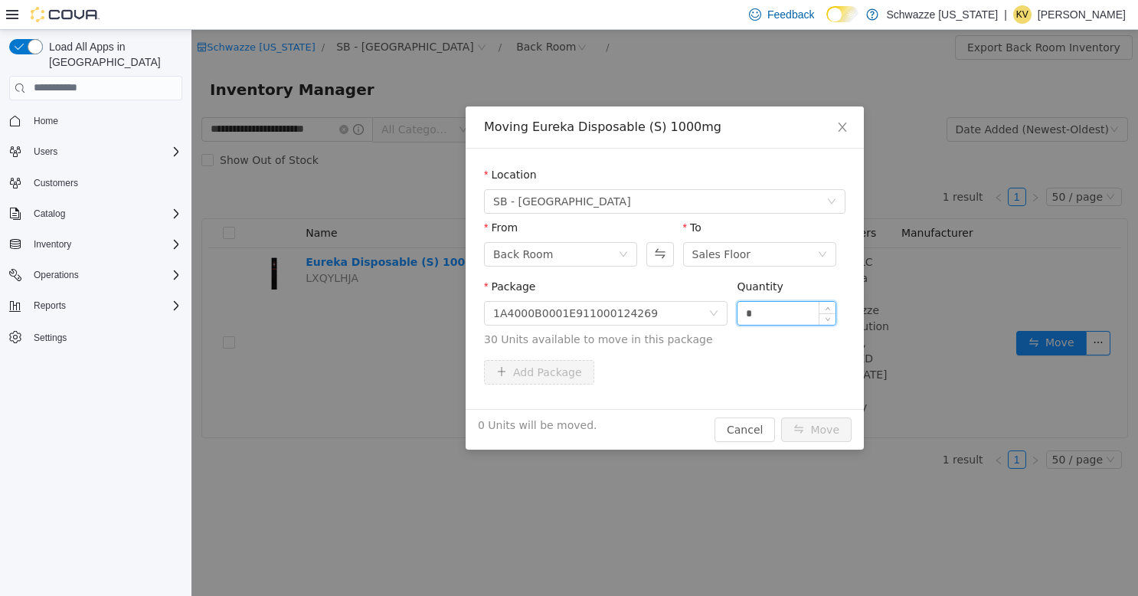
click at [744, 316] on input "*" at bounding box center [787, 312] width 98 height 23
type input "**"
click at [781, 417] on button "Move" at bounding box center [816, 429] width 70 height 25
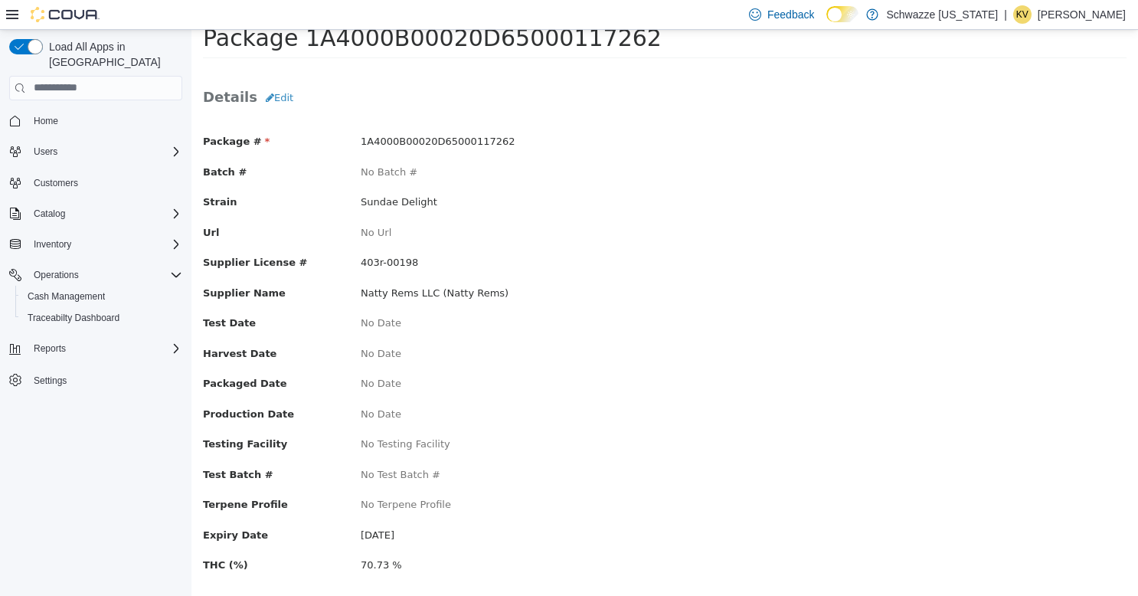
scroll to position [63, 0]
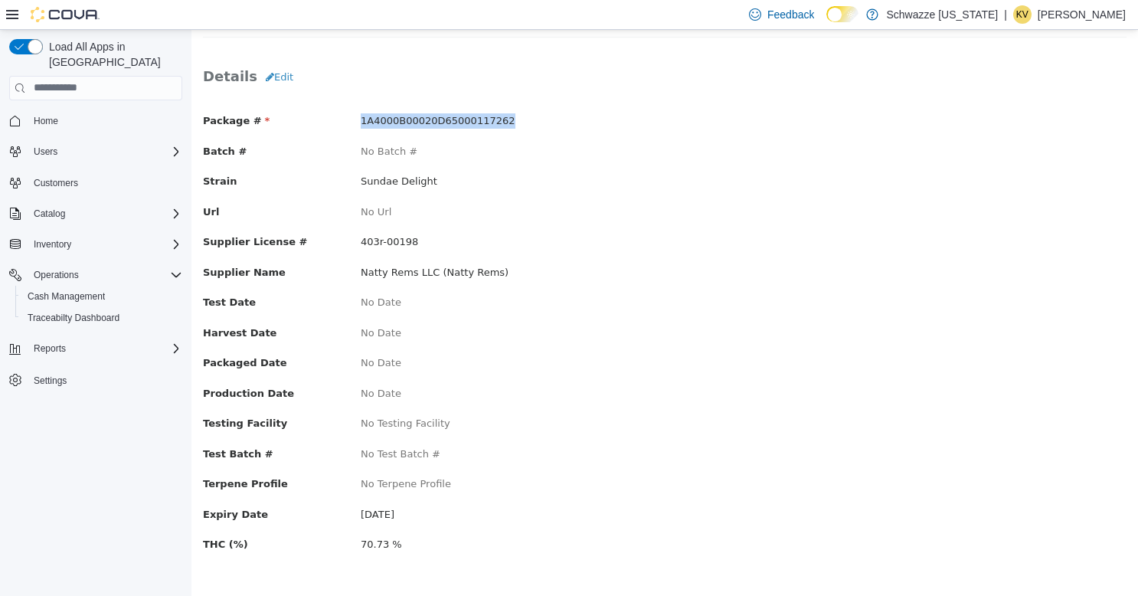
drag, startPoint x: 501, startPoint y: 119, endPoint x: 355, endPoint y: 113, distance: 145.7
click at [355, 113] on div "1A4000B00020D65000117262" at bounding box center [507, 120] width 316 height 15
copy span "1A4000B00020D65000117262"
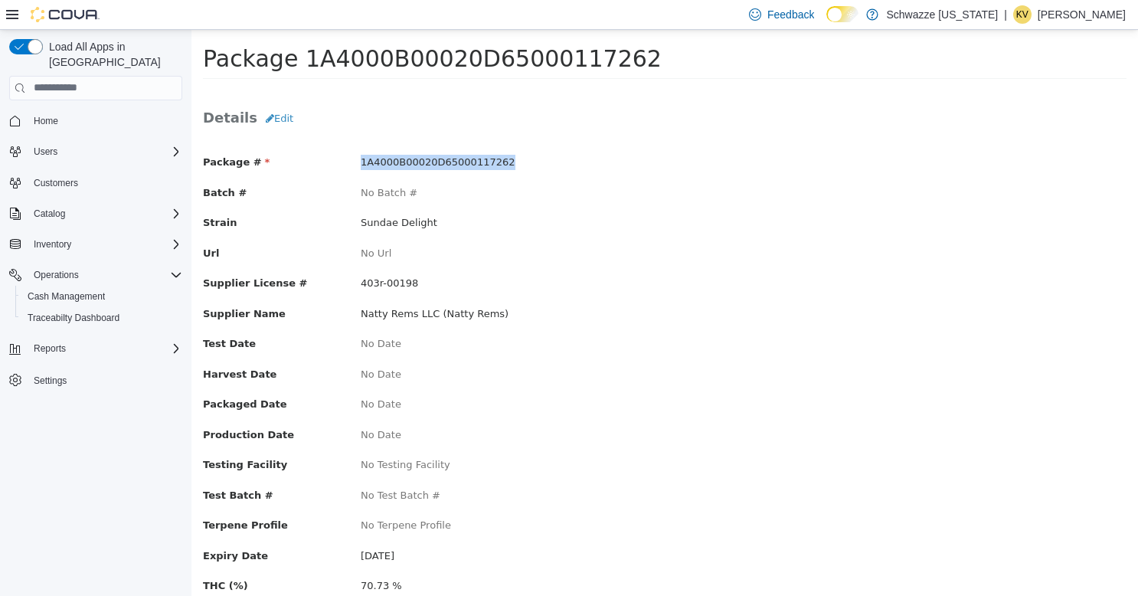
scroll to position [0, 0]
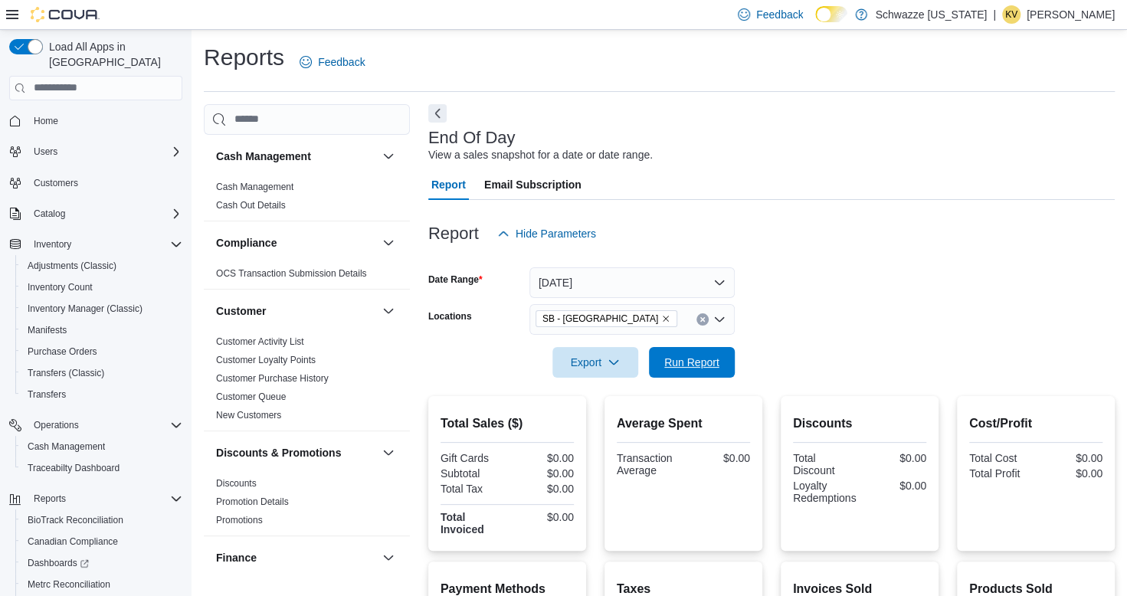
drag, startPoint x: 685, startPoint y: 360, endPoint x: 634, endPoint y: 97, distance: 268.3
click at [685, 356] on span "Run Report" at bounding box center [691, 362] width 55 height 15
